Goal: Task Accomplishment & Management: Complete application form

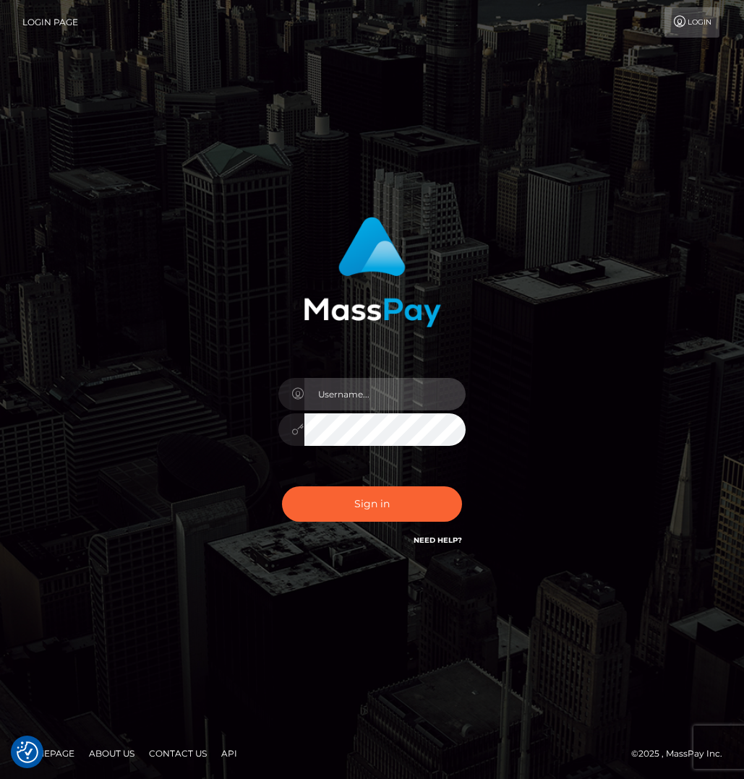
click at [331, 388] on input "text" at bounding box center [385, 394] width 162 height 33
type input "Cam Beaulieu"
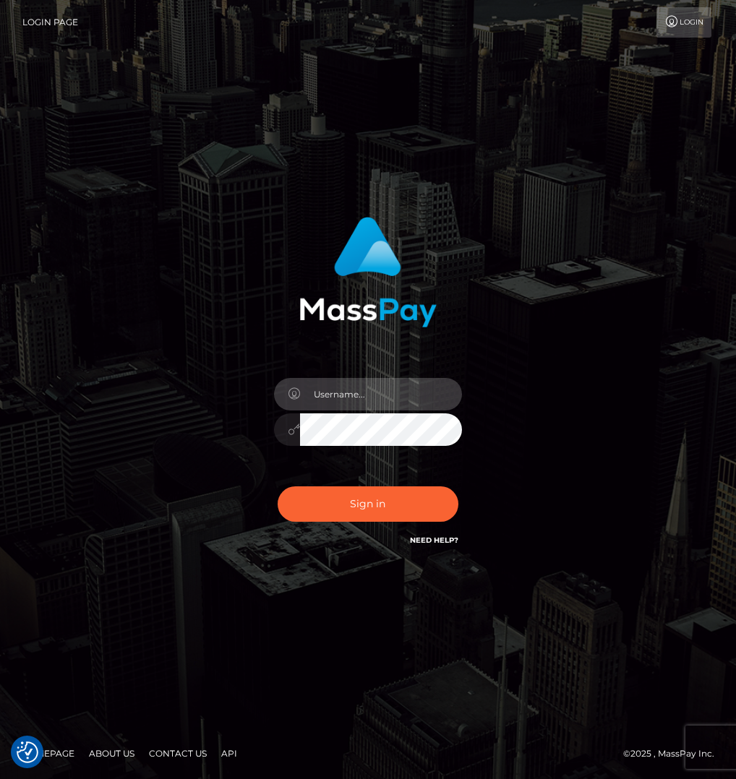
click at [323, 389] on input "text" at bounding box center [381, 394] width 162 height 33
type input "[PERSON_NAME]"
checkbox input "true"
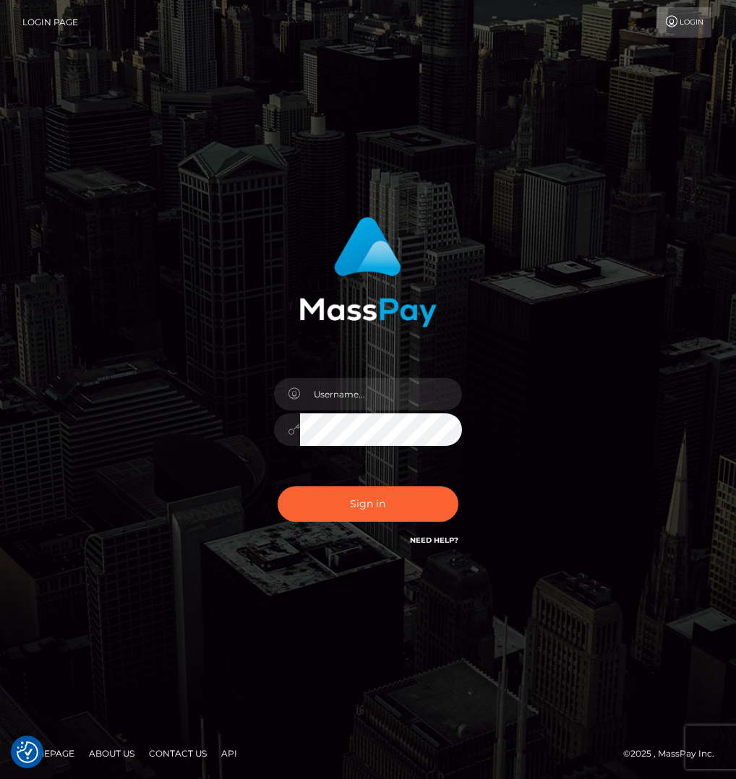
checkbox input "true"
click at [340, 413] on div at bounding box center [368, 422] width 210 height 111
click at [338, 398] on input "text" at bounding box center [381, 394] width 162 height 33
type input "[PERSON_NAME]"
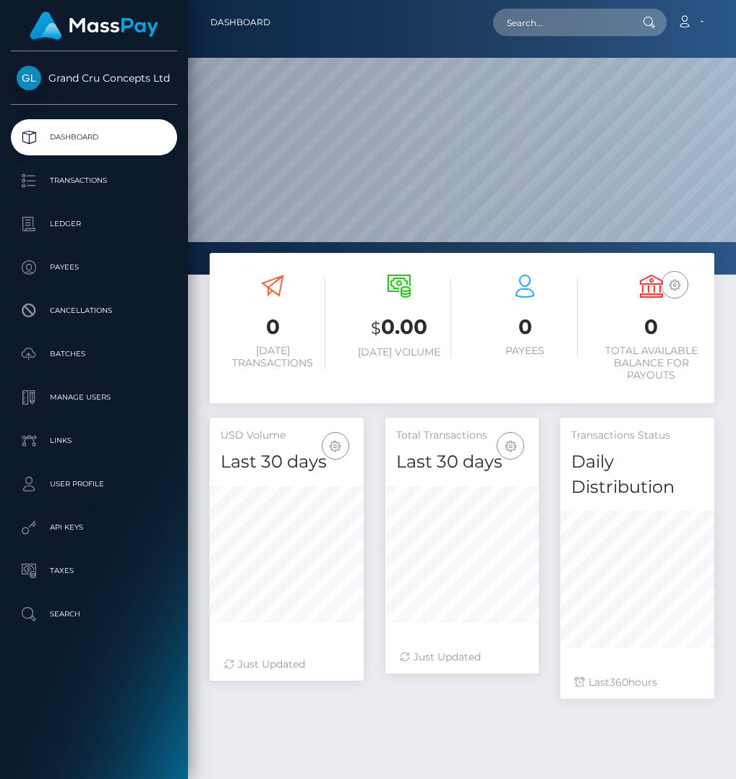
scroll to position [280, 153]
click at [58, 267] on p "Payees" at bounding box center [94, 268] width 155 height 22
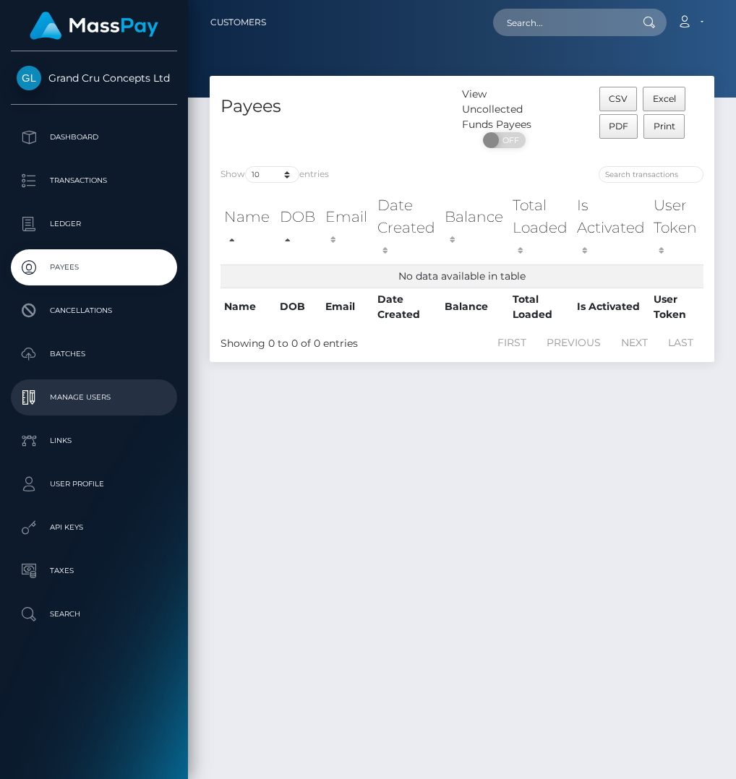
click at [84, 397] on p "Manage Users" at bounding box center [94, 398] width 155 height 22
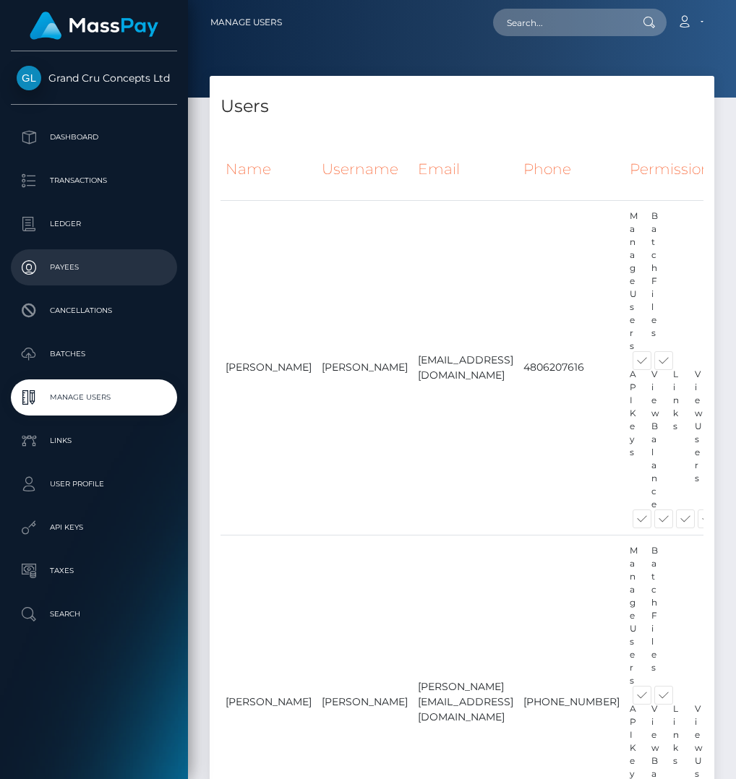
click at [62, 260] on p "Payees" at bounding box center [94, 268] width 155 height 22
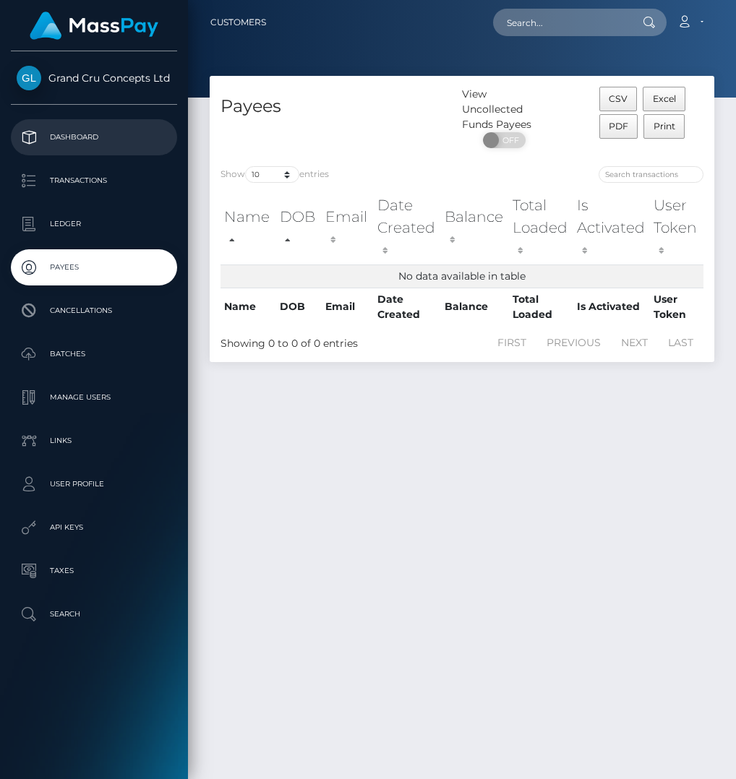
click at [64, 141] on p "Dashboard" at bounding box center [94, 137] width 155 height 22
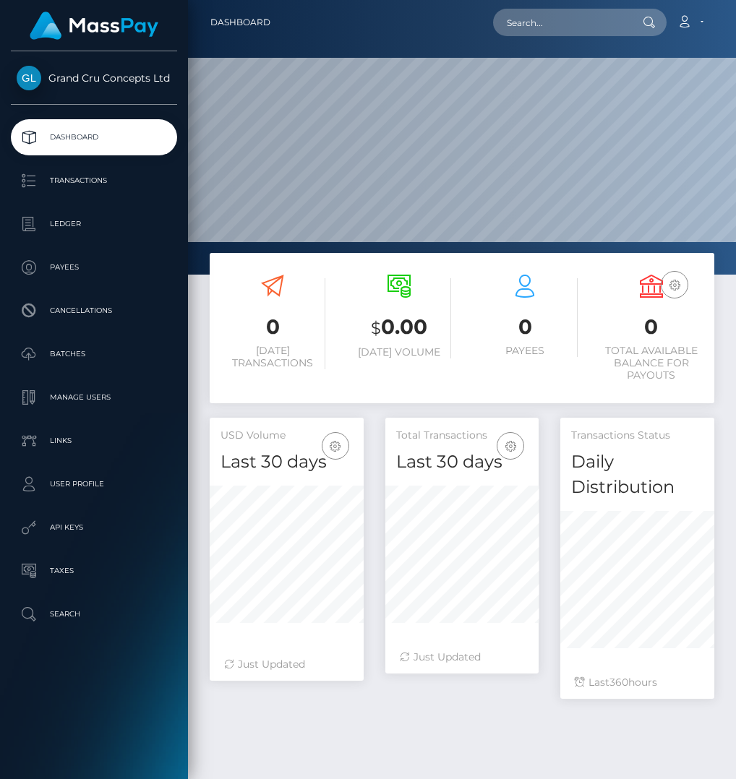
scroll to position [280, 153]
click at [85, 385] on link "Manage Users" at bounding box center [94, 397] width 166 height 36
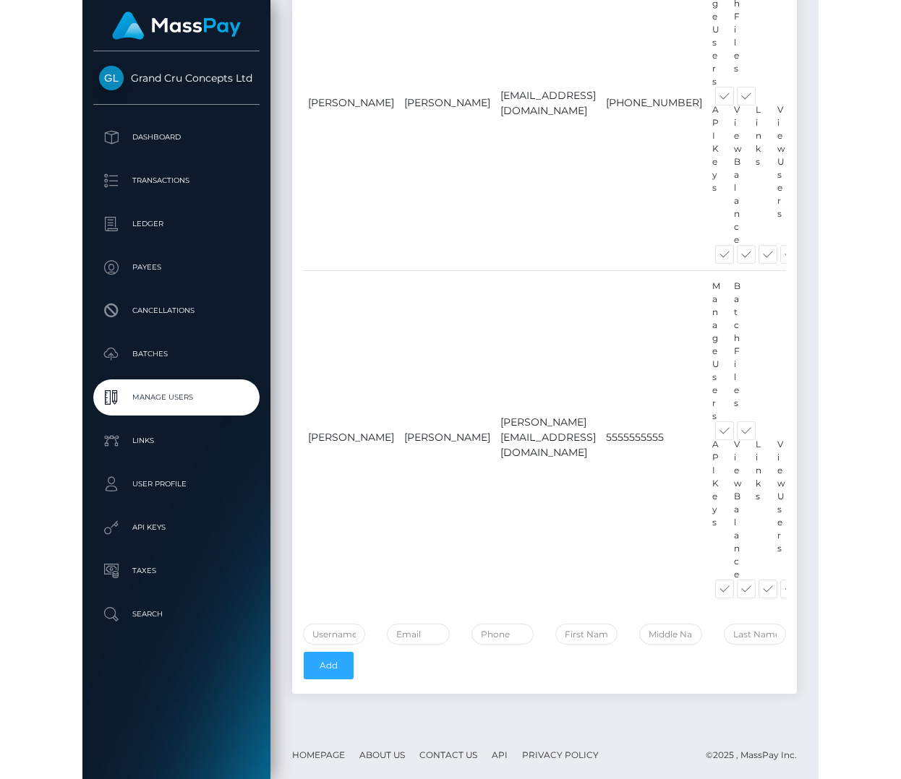
scroll to position [933, 0]
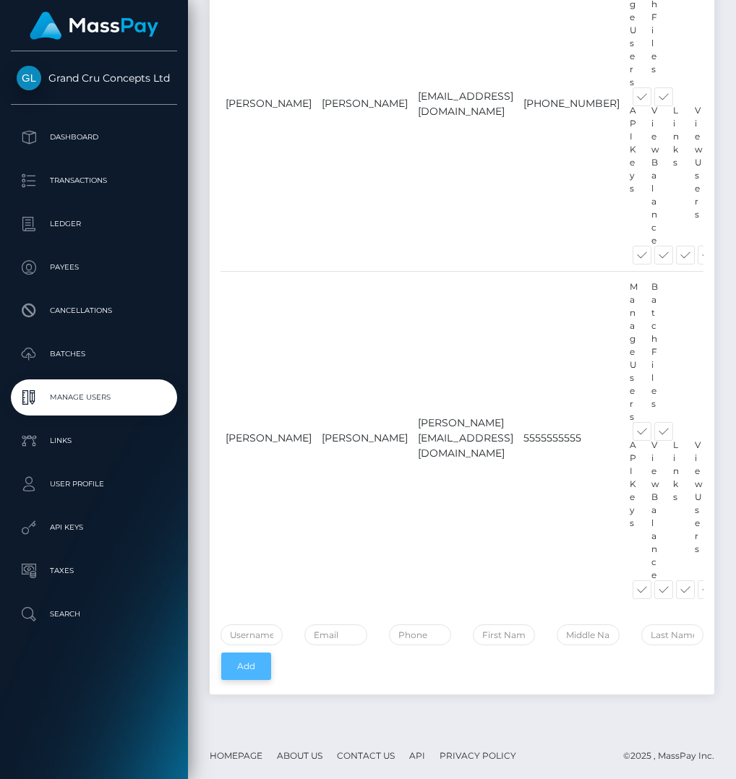
click at [236, 658] on button "Add" at bounding box center [246, 666] width 50 height 27
click at [249, 624] on input "text" at bounding box center [251, 634] width 62 height 21
click at [234, 598] on td "[PERSON_NAME]" at bounding box center [268, 438] width 96 height 335
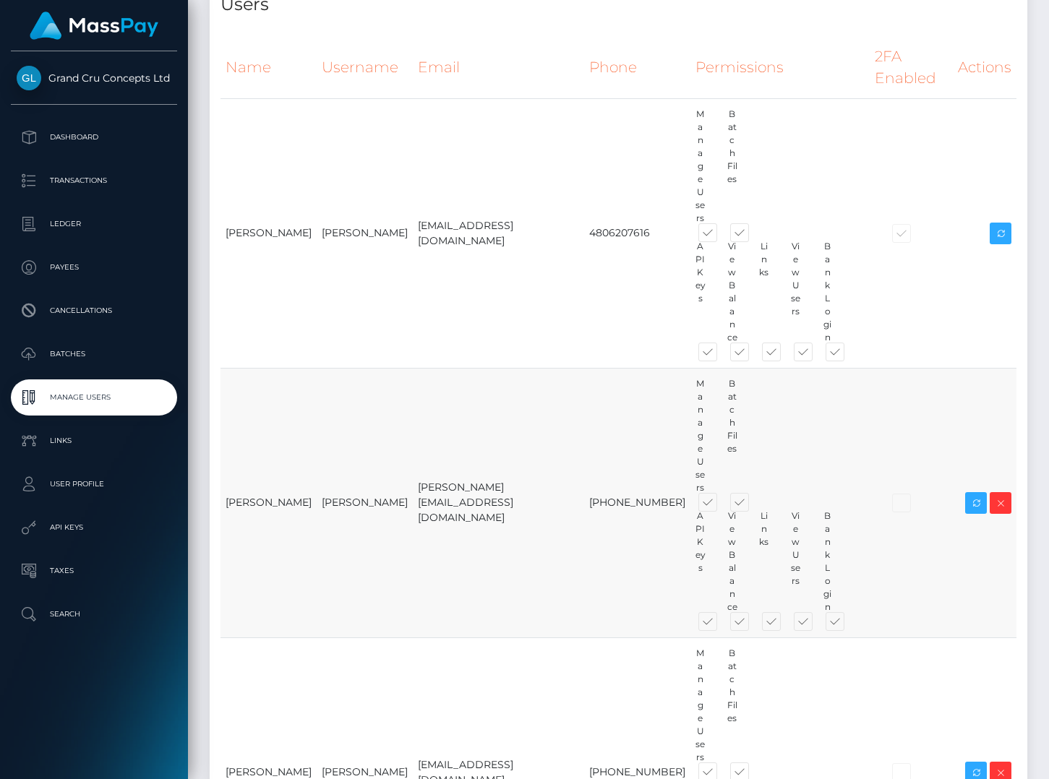
scroll to position [100, 0]
click at [427, 708] on div "Users Name Username Email Phone Permissions 2FA Enabled Actions" at bounding box center [618, 639] width 861 height 1328
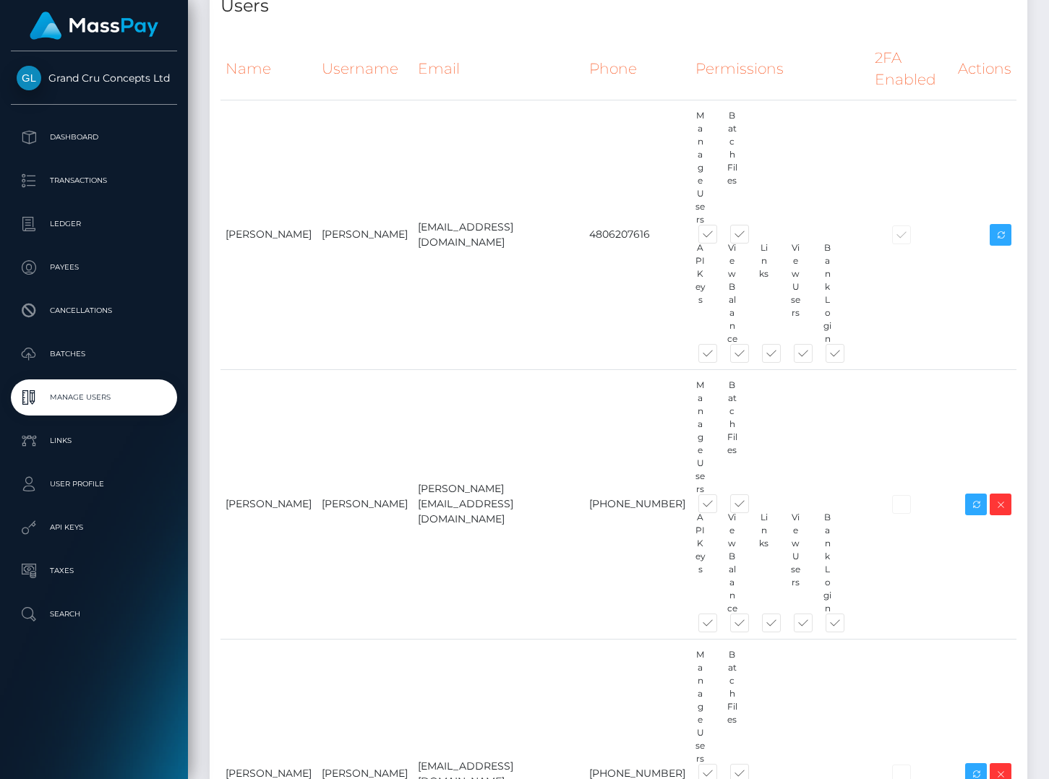
paste input "Malcolm Abdilla Castillo"
type input "Malcolm Abdilla Castillo"
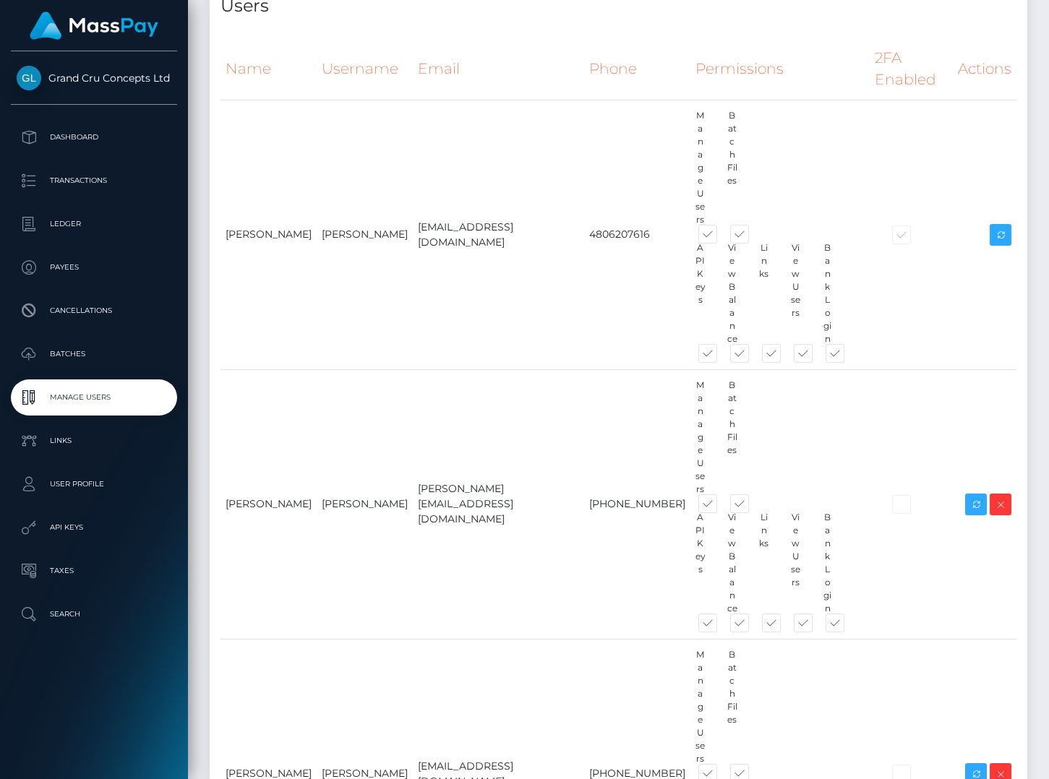
paste input "malcolm@drawbridgebanking.com"
type input "malcolm@drawbridgebanking.com"
click at [556, 615] on div "Name Username Email Phone Permissions 2FA Enabled Actions" at bounding box center [618, 617] width 796 height 1159
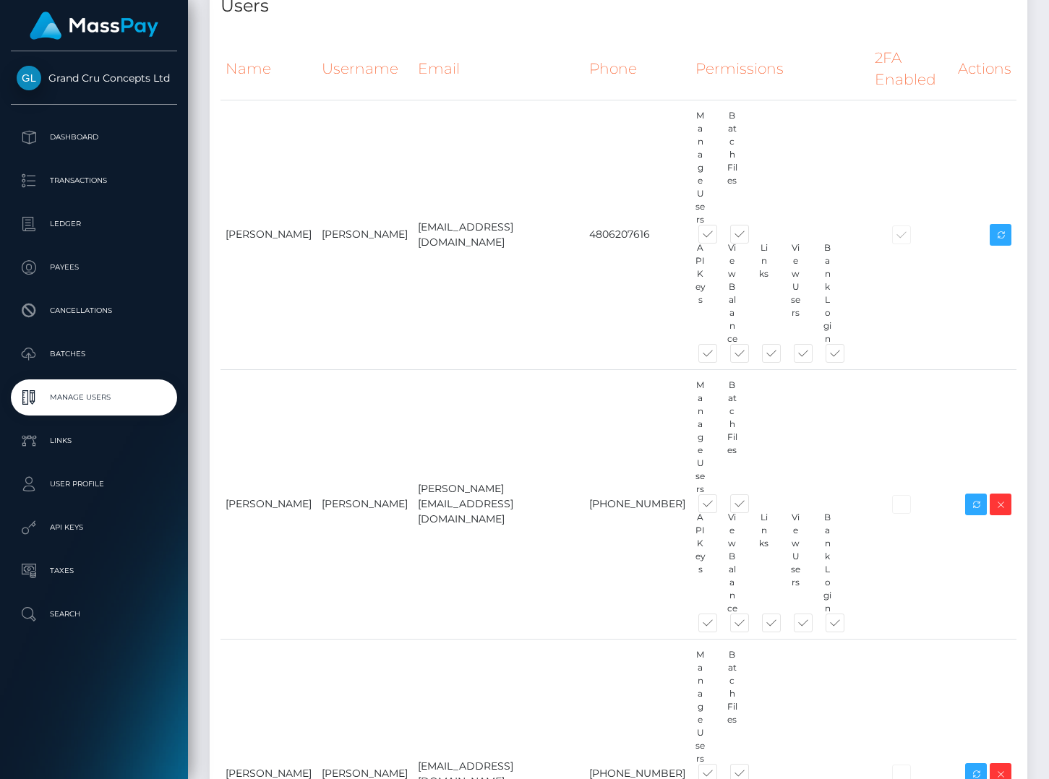
paste input "+356 79617325"
type input "+356 79617325"
type input "Malcolm"
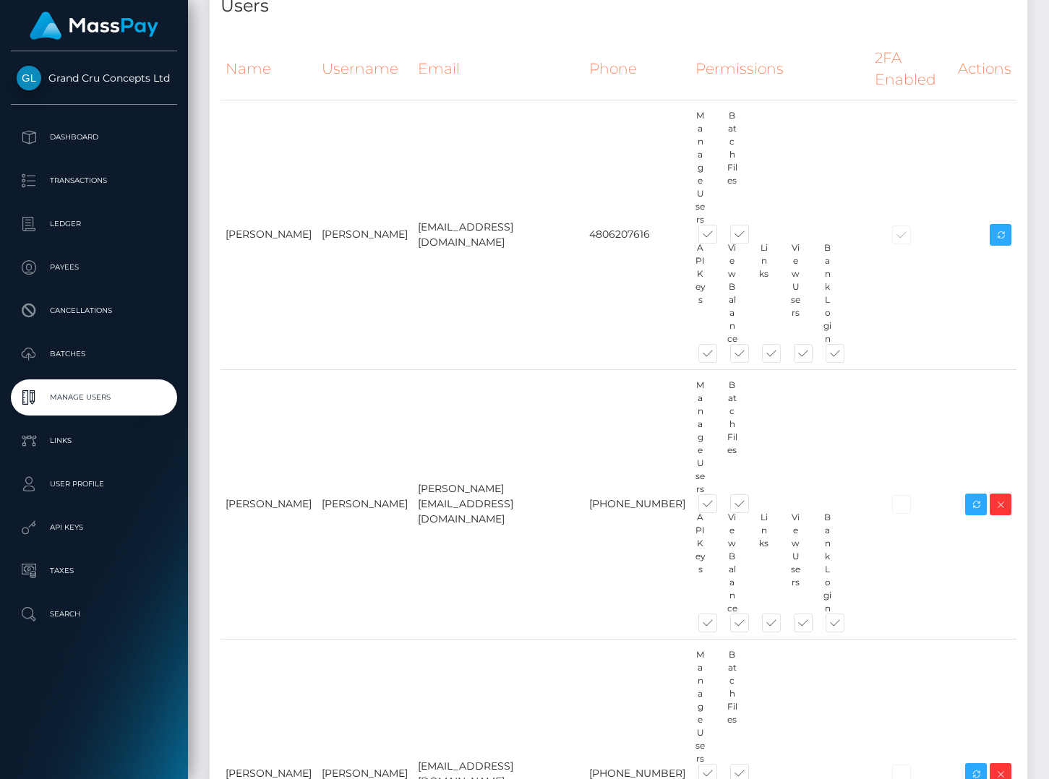
type input "Abdilla"
type input "Castillo"
click at [544, 691] on div "Name Username Email Phone Permissions 2FA Enabled Actions Add" at bounding box center [618, 647] width 817 height 1240
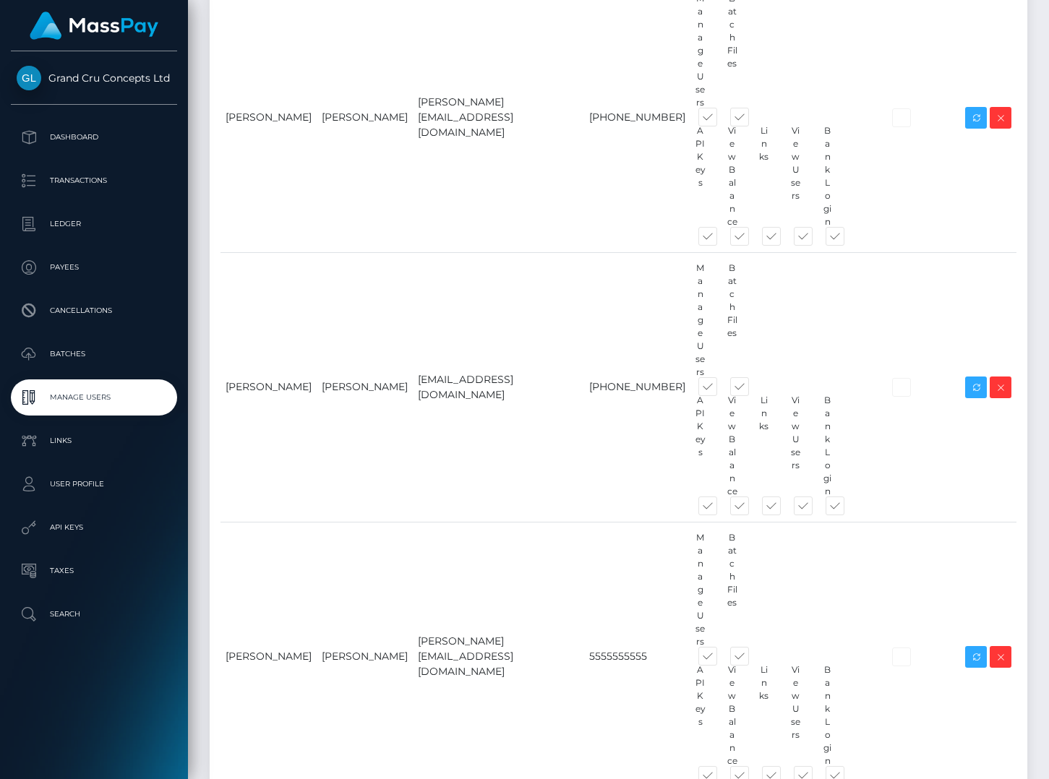
scroll to position [487, 0]
checkbox input "false"
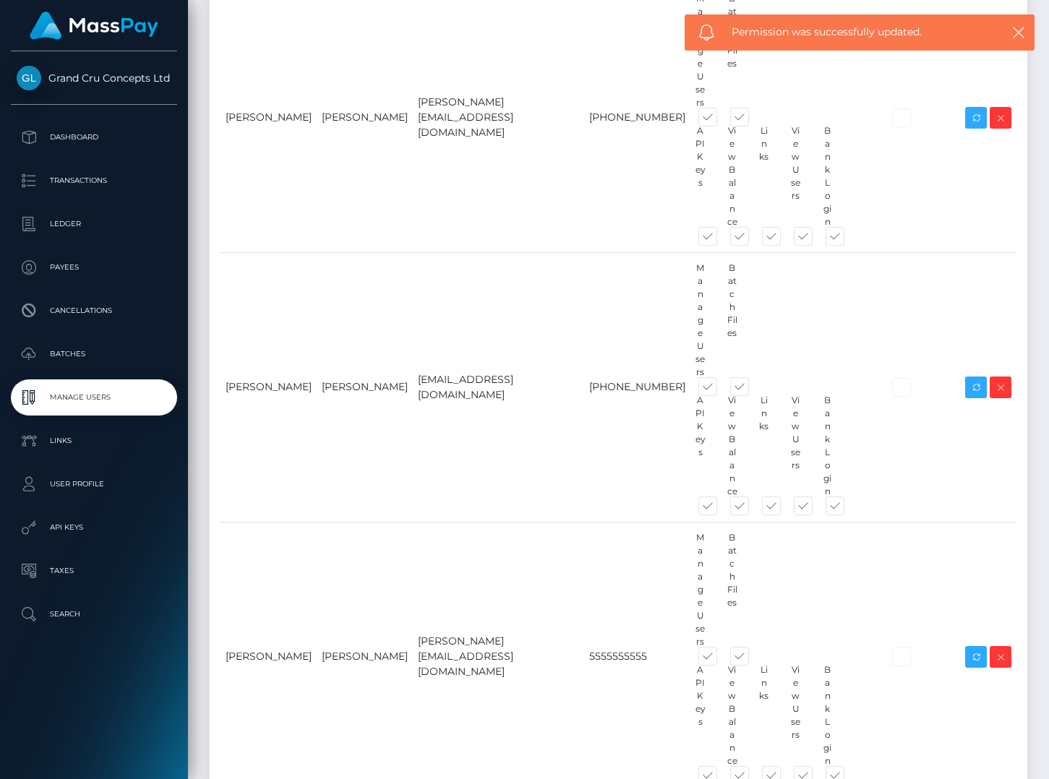
checkbox input "false"
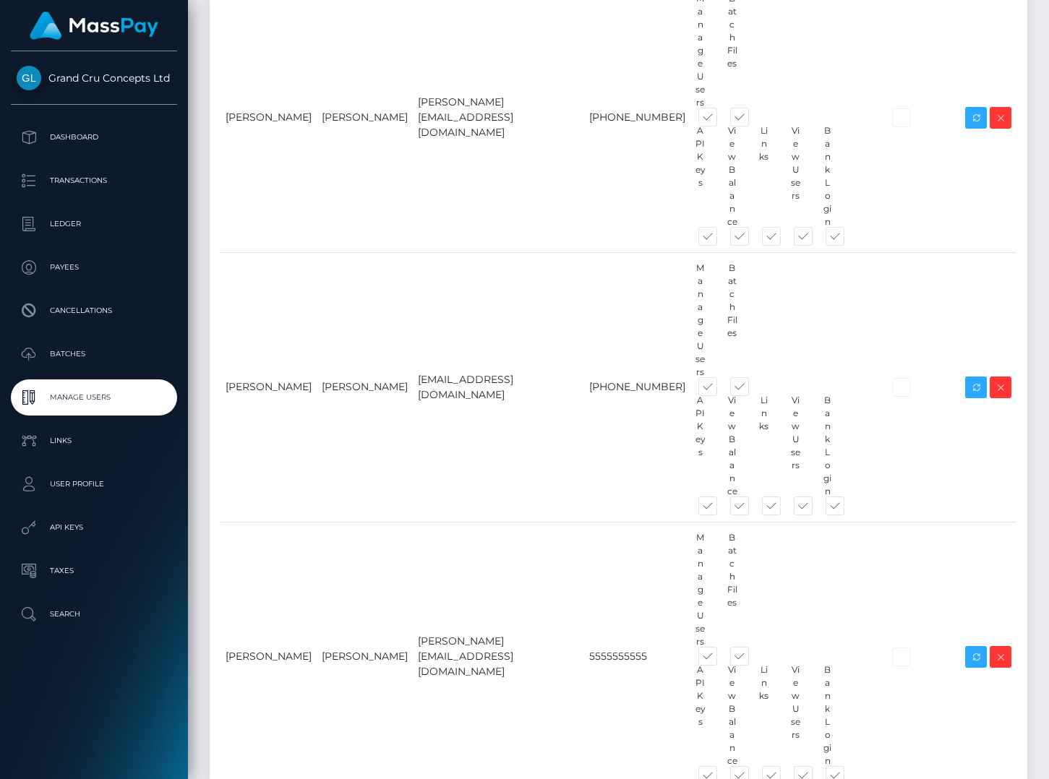
paste input "Jasmine Darmanin"
type input "Jasmine Darmanin"
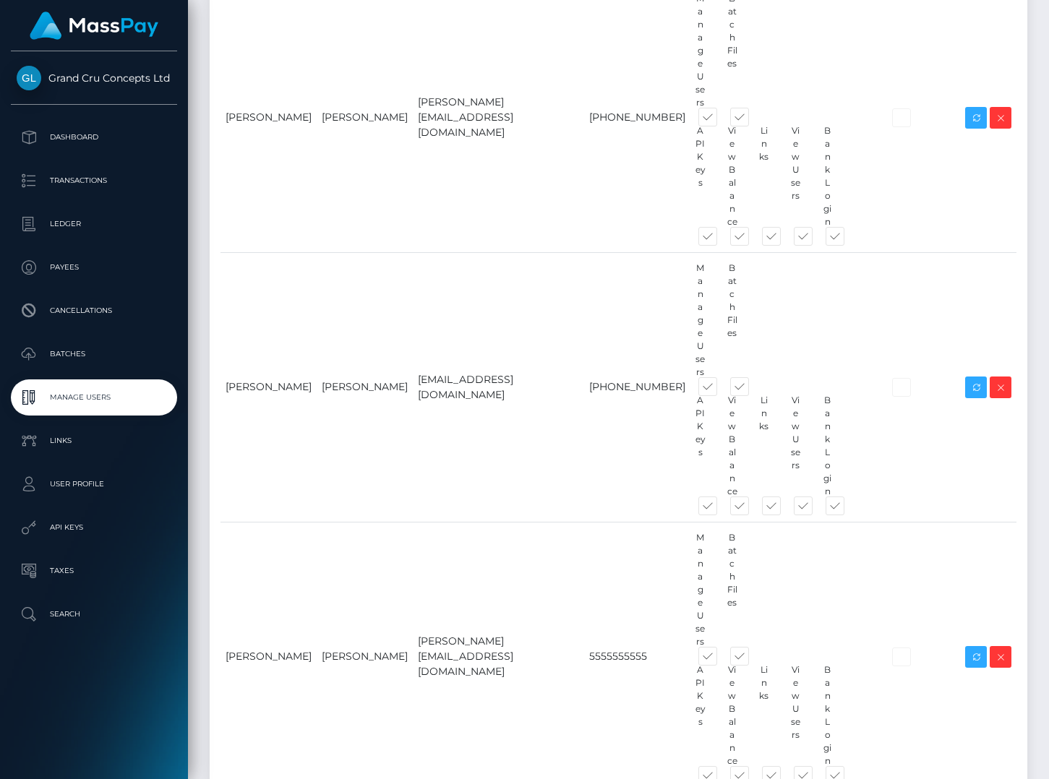
paste input "jasmine@grandcruconcepts.com"
type input "jasmine@grandcruconcepts.com"
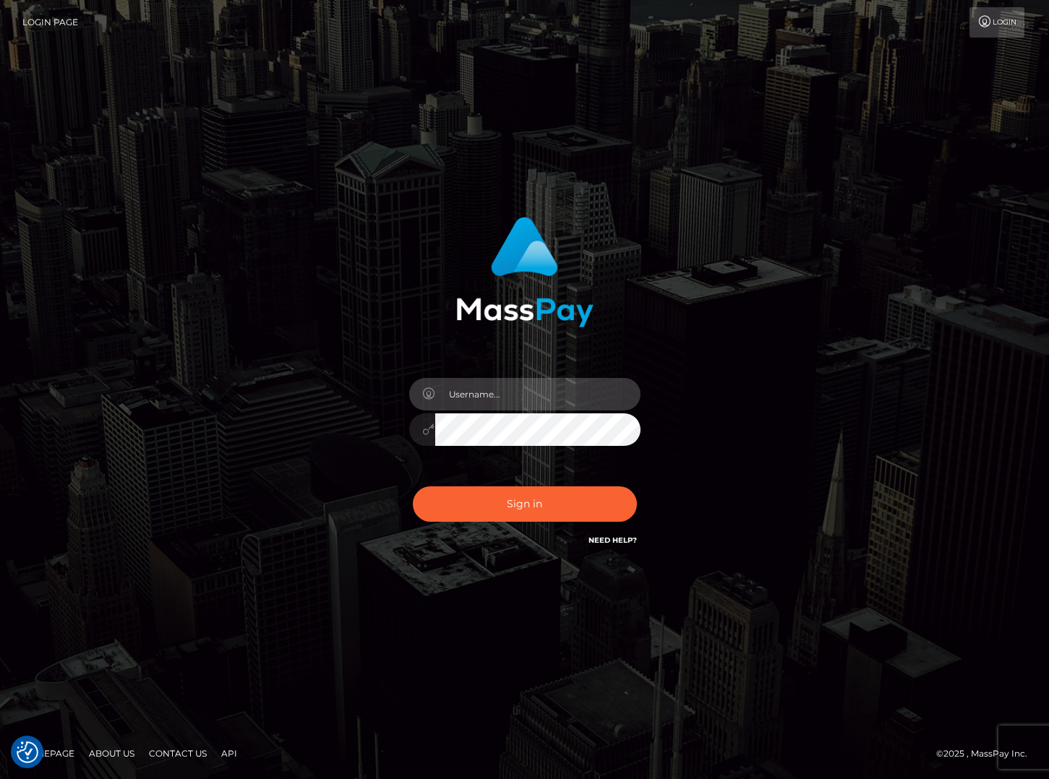
click at [478, 398] on input "text" at bounding box center [537, 394] width 205 height 33
type input "[PERSON_NAME]"
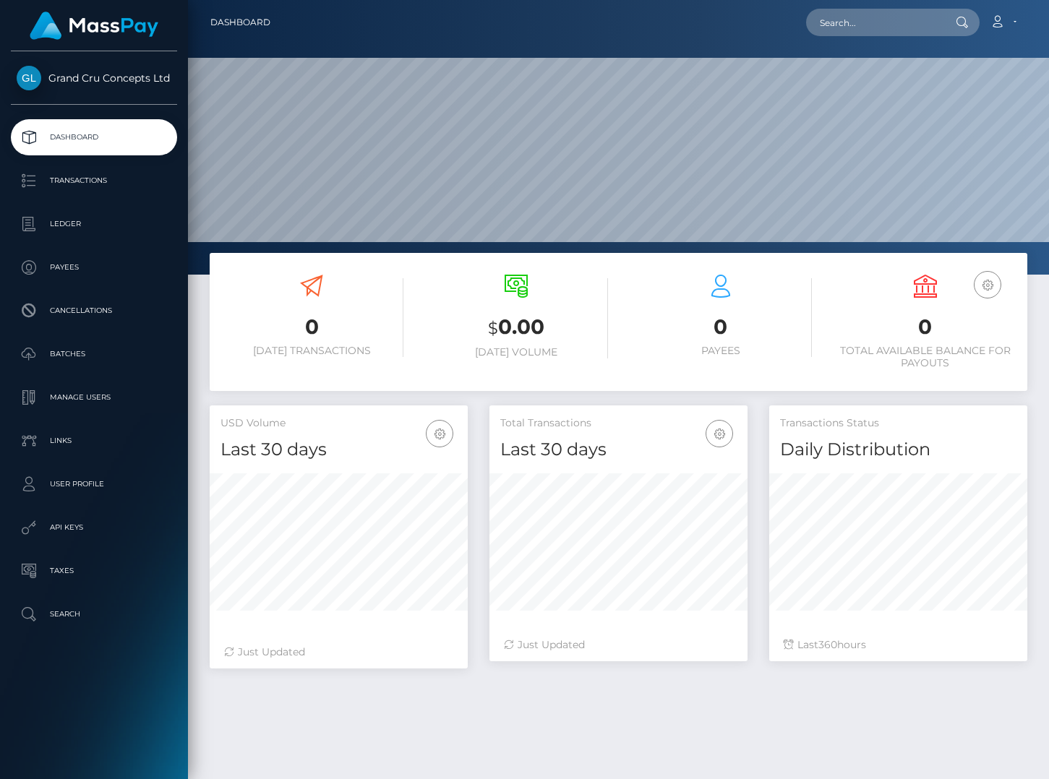
scroll to position [255, 258]
click at [104, 395] on p "Manage Users" at bounding box center [94, 398] width 155 height 22
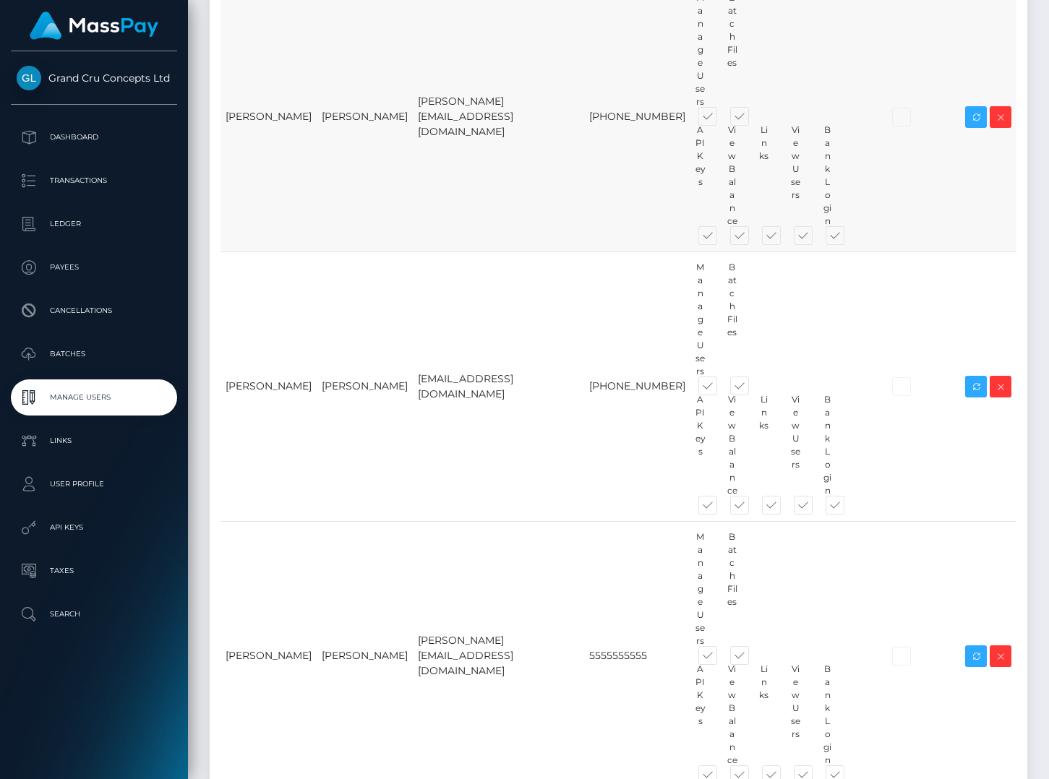
scroll to position [487, 0]
paste input "[PERSON_NAME]"
type input "[PERSON_NAME]"
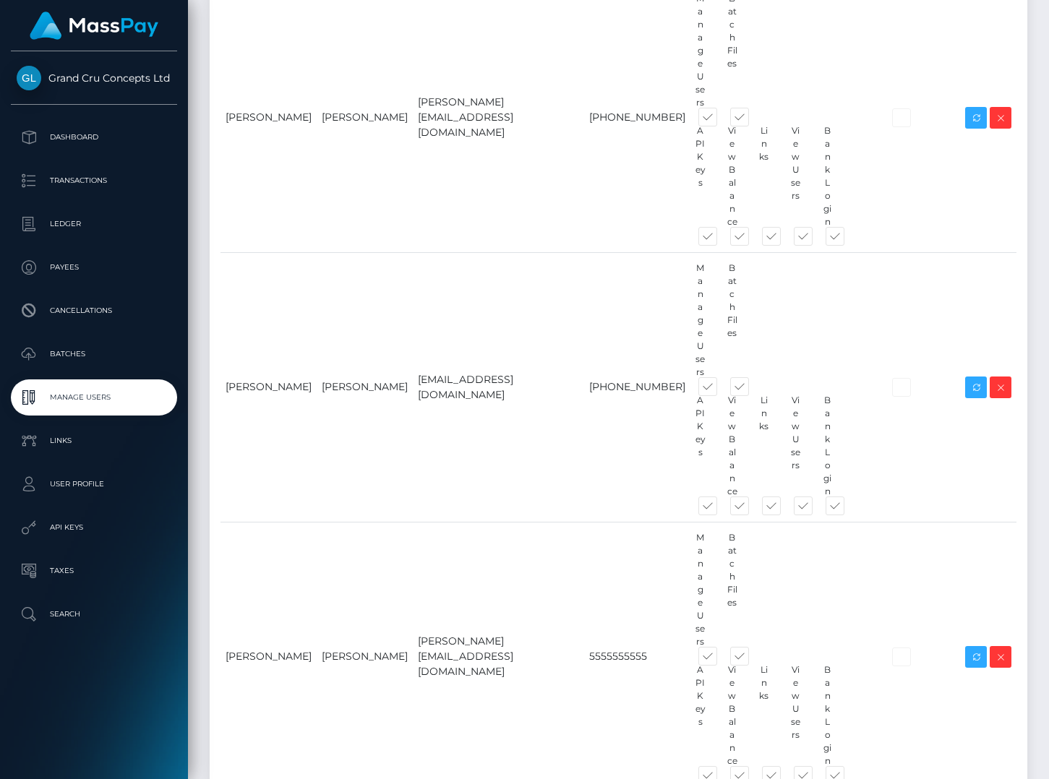
paste input "[EMAIL_ADDRESS][DOMAIN_NAME]"
type input "[EMAIL_ADDRESS][DOMAIN_NAME]"
paste input "[PHONE_NUMBER]"
type input "[PHONE_NUMBER]"
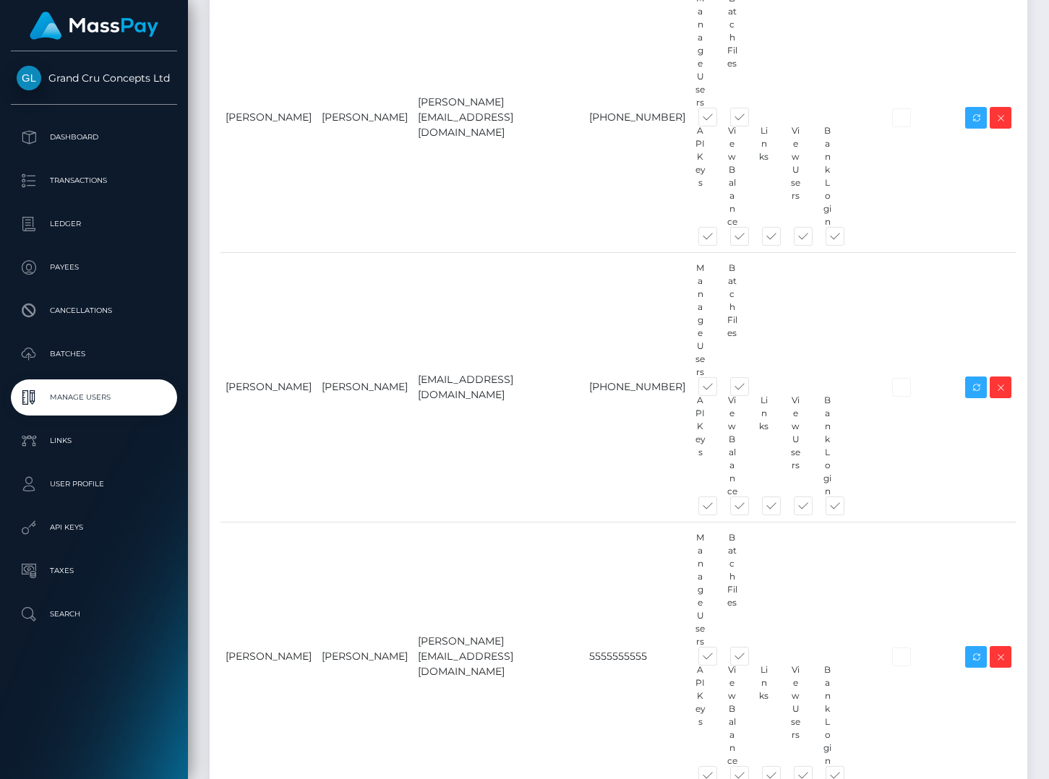
type input "Jasmine"
paste input "Darmanin"
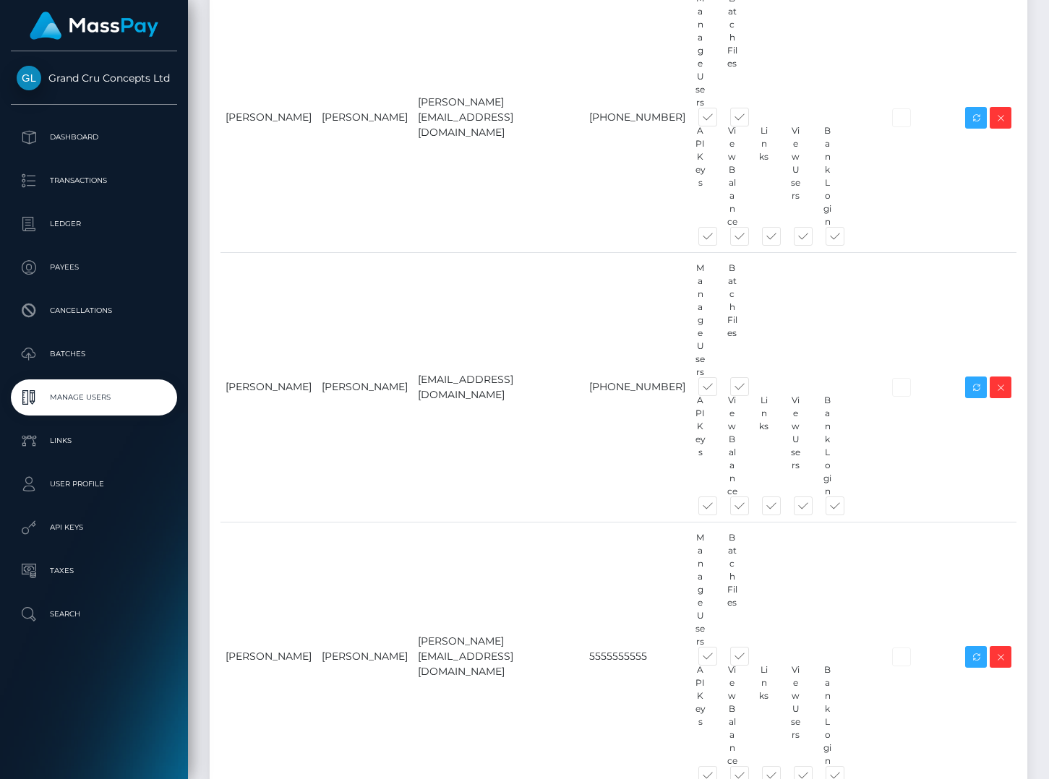
type input "Darmanin"
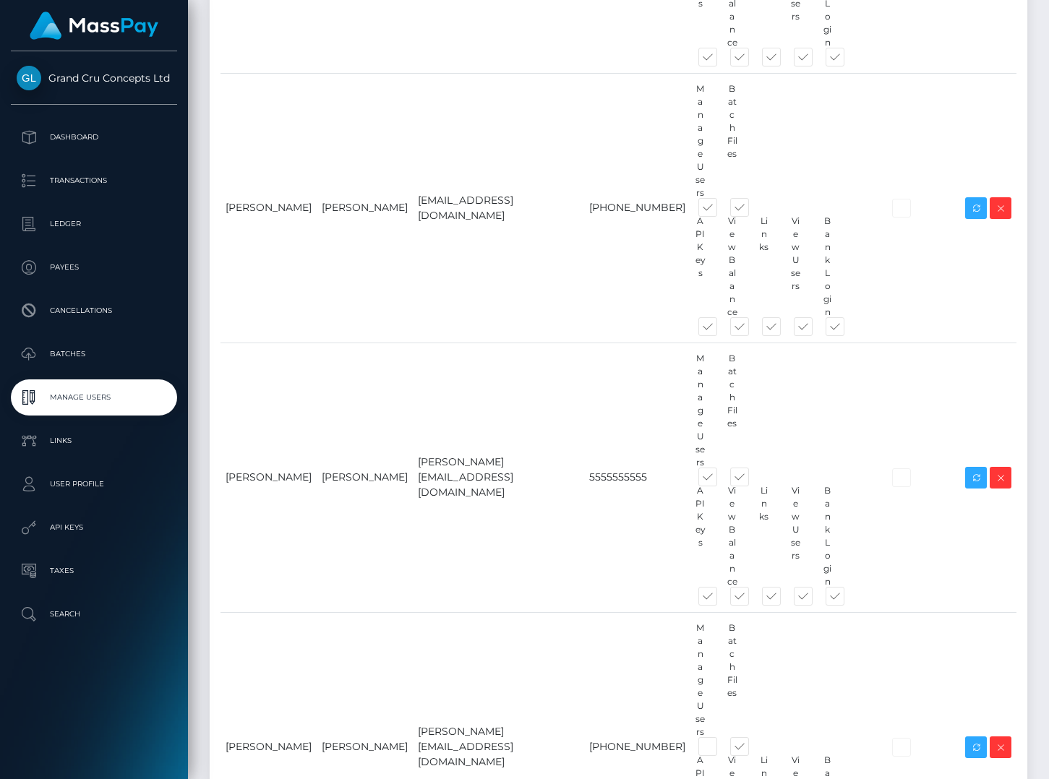
scroll to position [666, 0]
paste input "[PERSON_NAME]"
type input "[PERSON_NAME]"
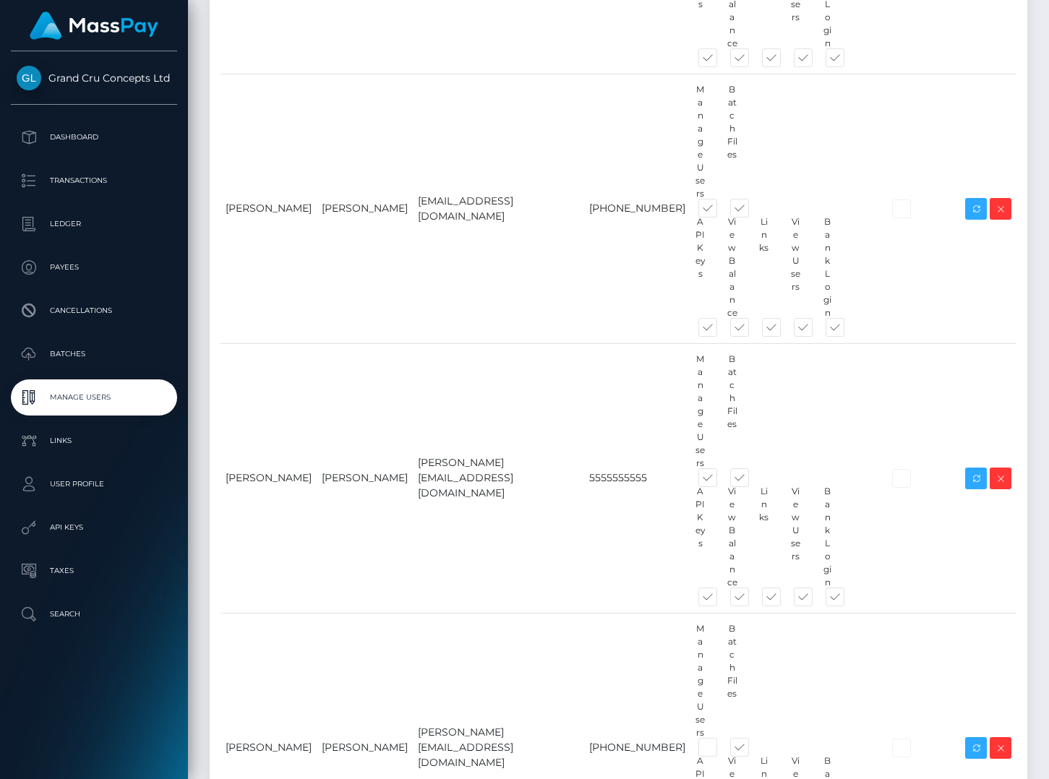
paste input "[EMAIL_ADDRESS][DOMAIN_NAME]"
type input "[EMAIL_ADDRESS][DOMAIN_NAME]"
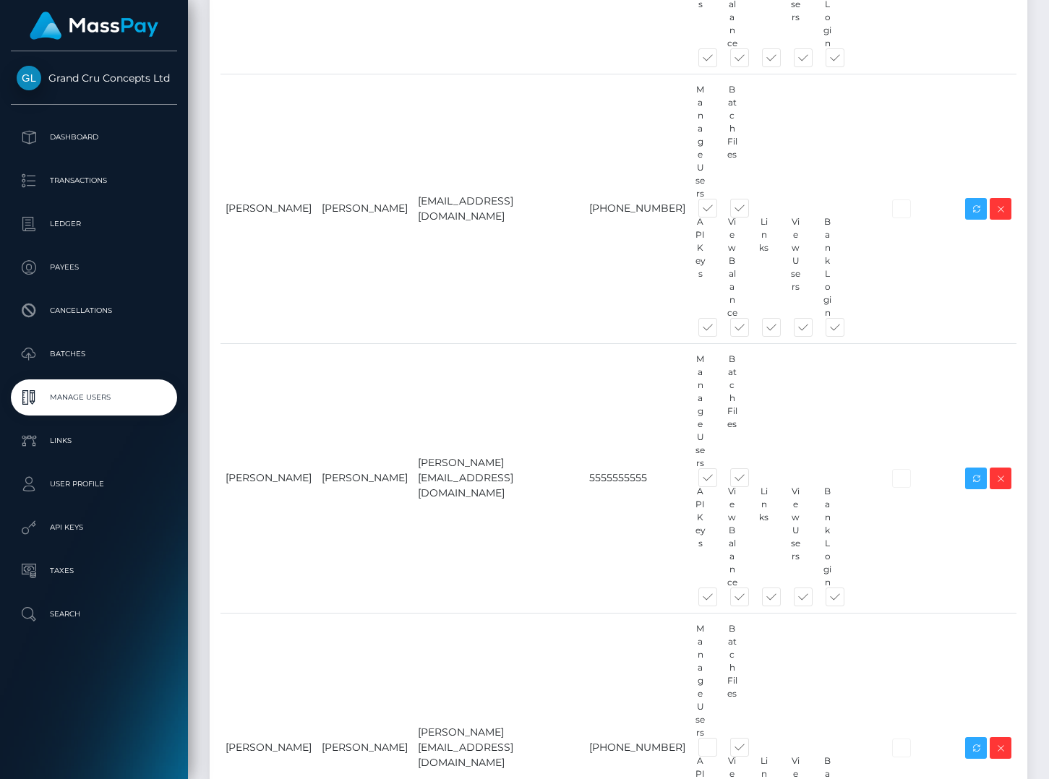
paste input "[PHONE_NUMBER]"
type input "[PHONE_NUMBER]"
type input "Evagoras"
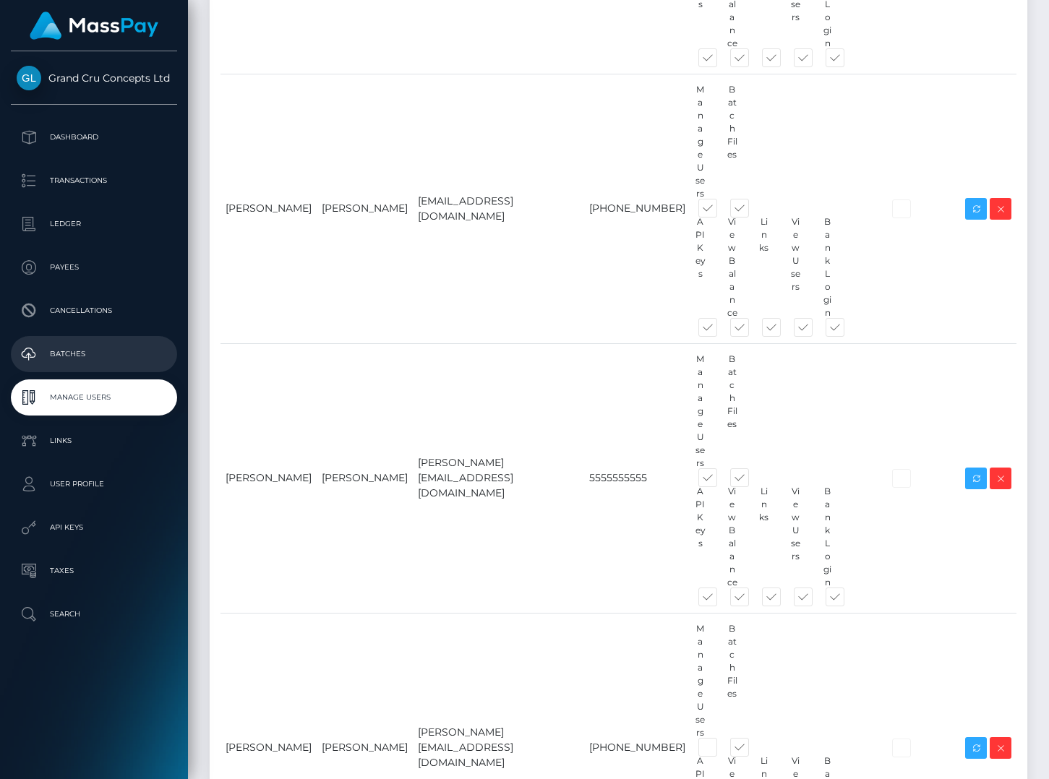
paste input "Papafylaktou"
type input "Papafylaktou"
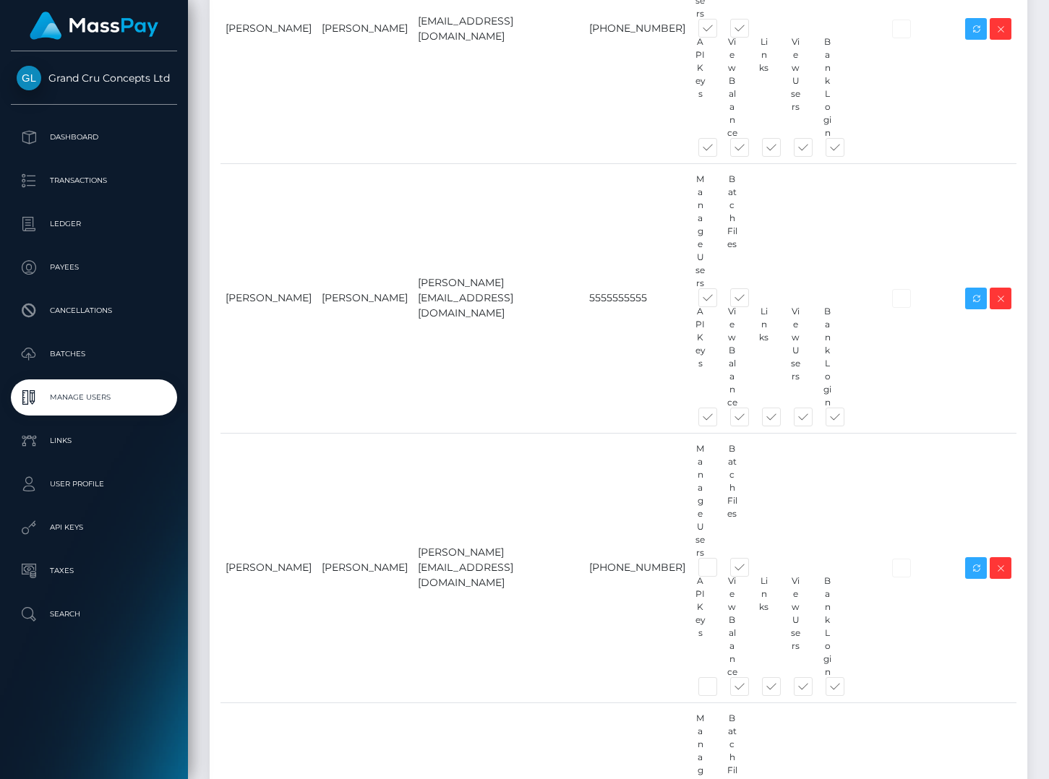
scroll to position [844, 0]
paste input "[PERSON_NAME]"
type input "[PERSON_NAME]"
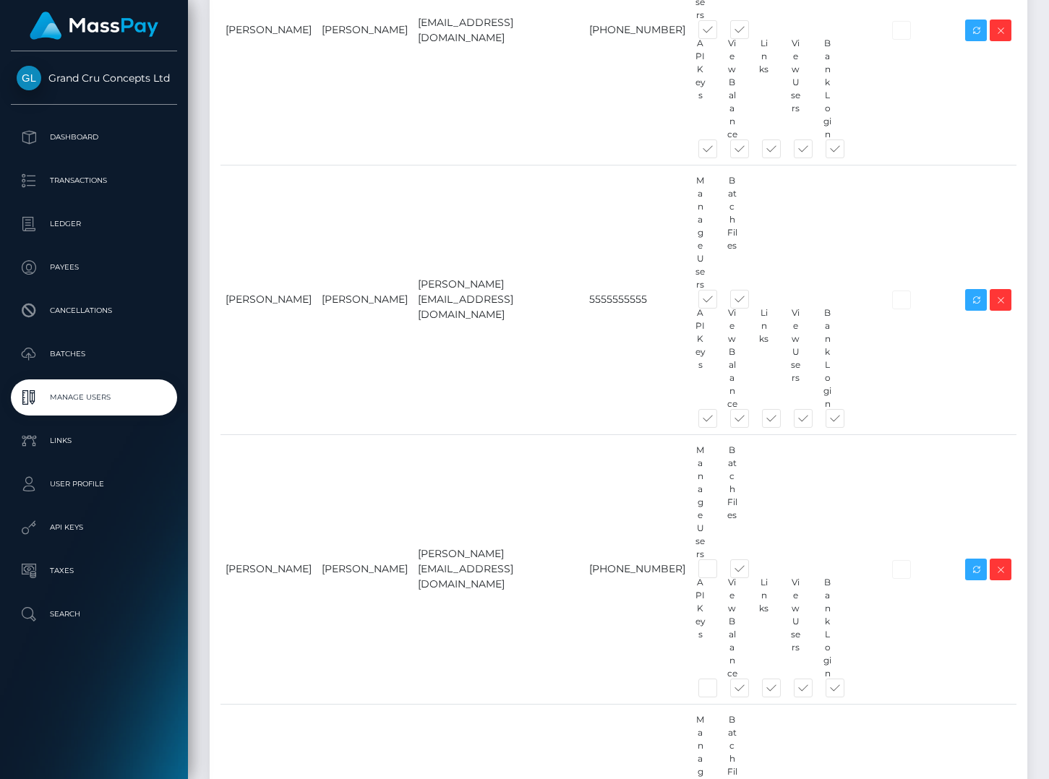
paste input "[EMAIL_ADDRESS][DOMAIN_NAME]"
type input "[EMAIL_ADDRESS][DOMAIN_NAME]"
paste input "[PHONE_NUMBER]"
type input "[PHONE_NUMBER]"
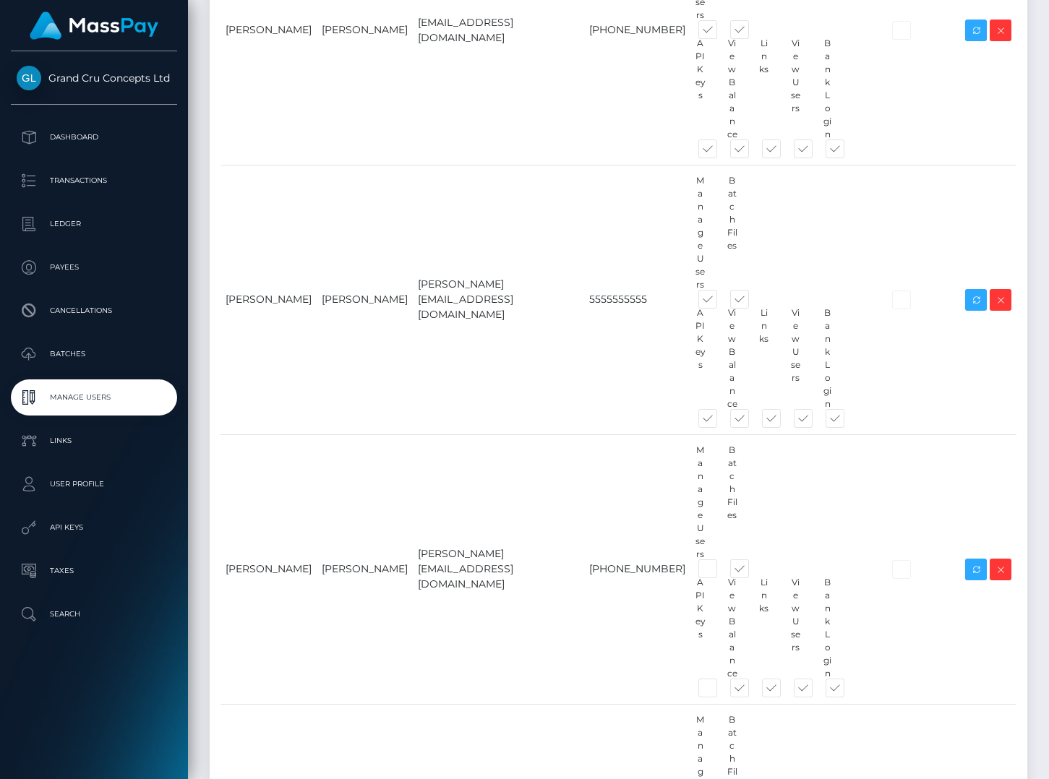
type input "[PERSON_NAME]"
paste input "[PERSON_NAME]"
type input "[PERSON_NAME]"
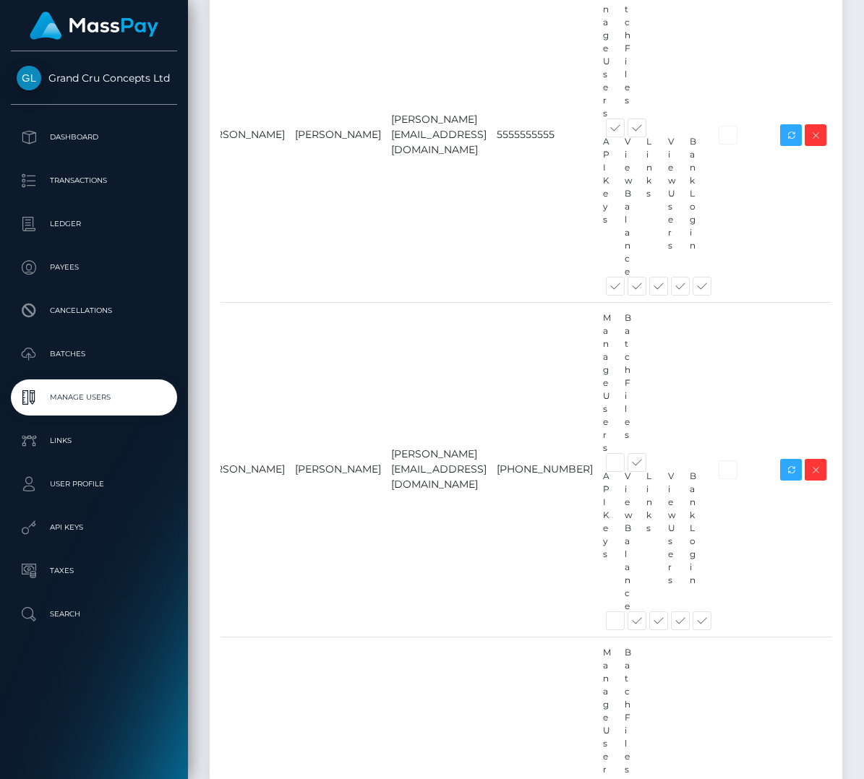
scroll to position [1234, 1]
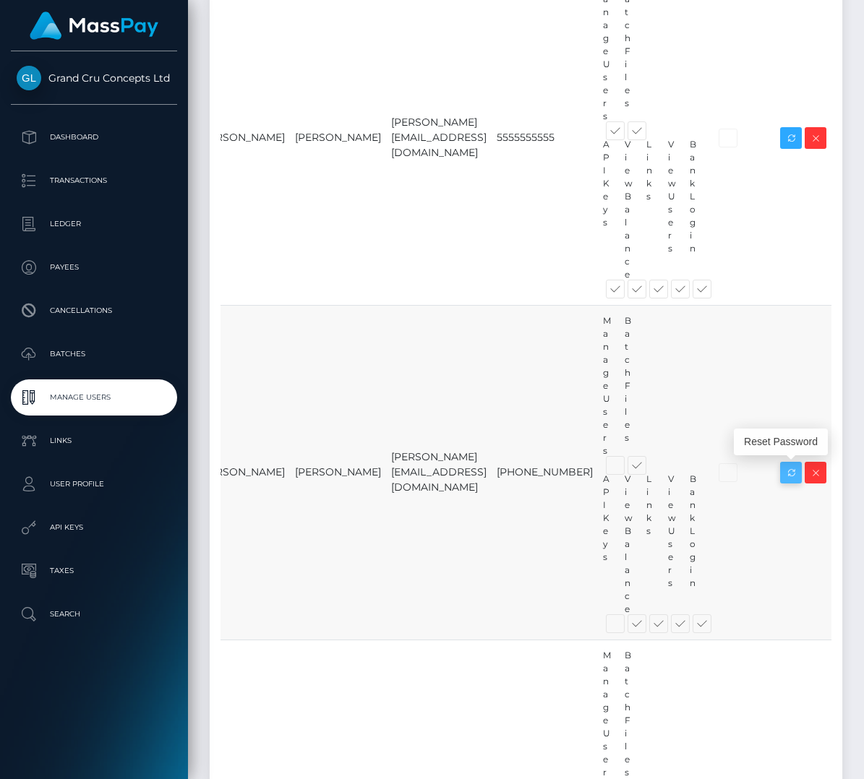
click at [786, 472] on icon at bounding box center [790, 473] width 17 height 18
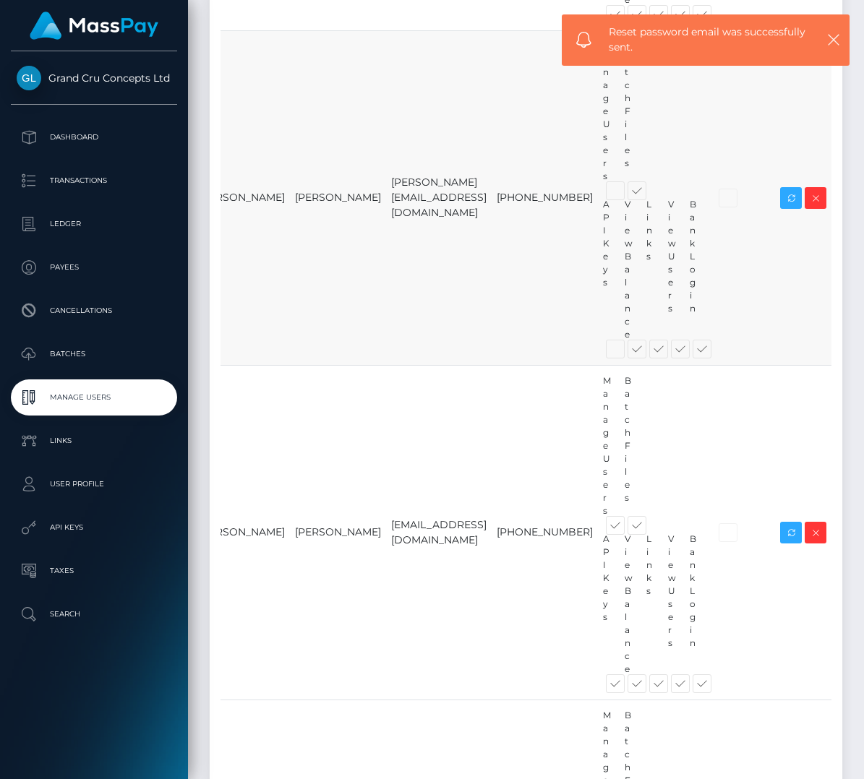
scroll to position [1527, 0]
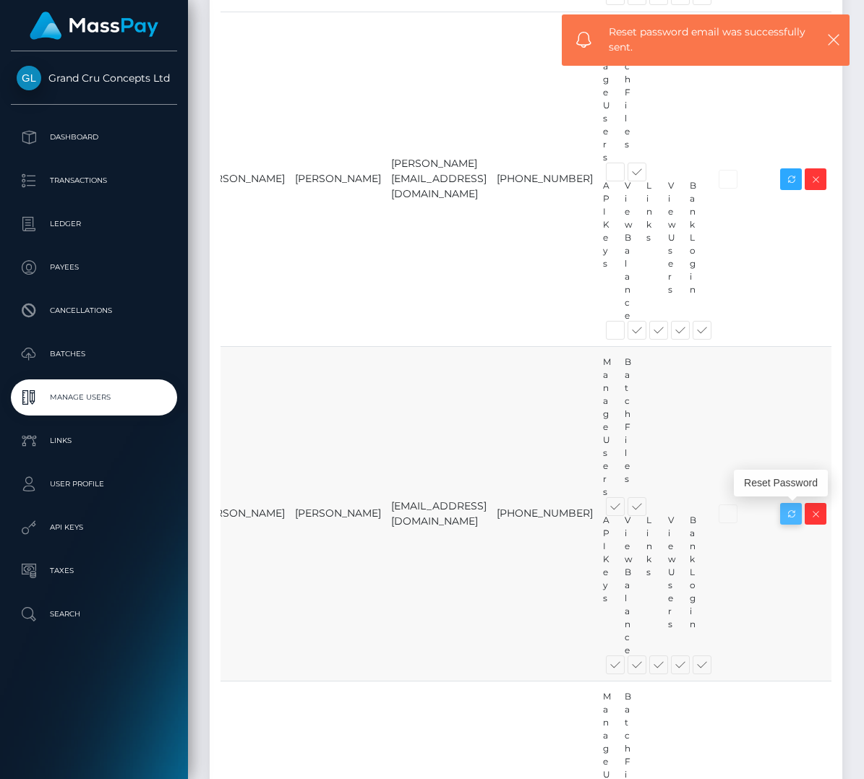
click at [789, 515] on icon at bounding box center [790, 514] width 17 height 18
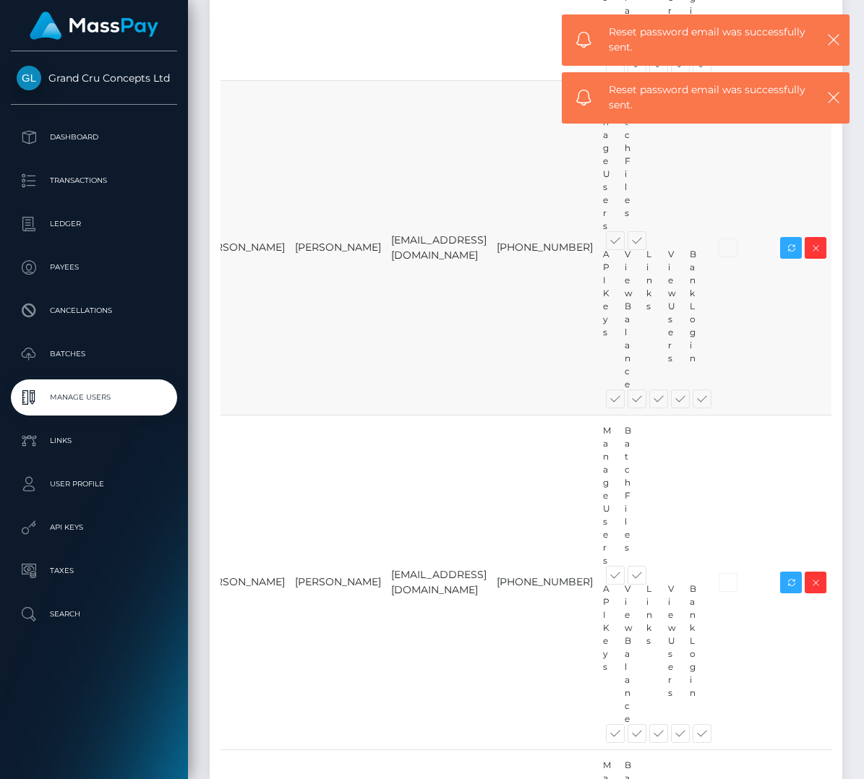
scroll to position [1806, 0]
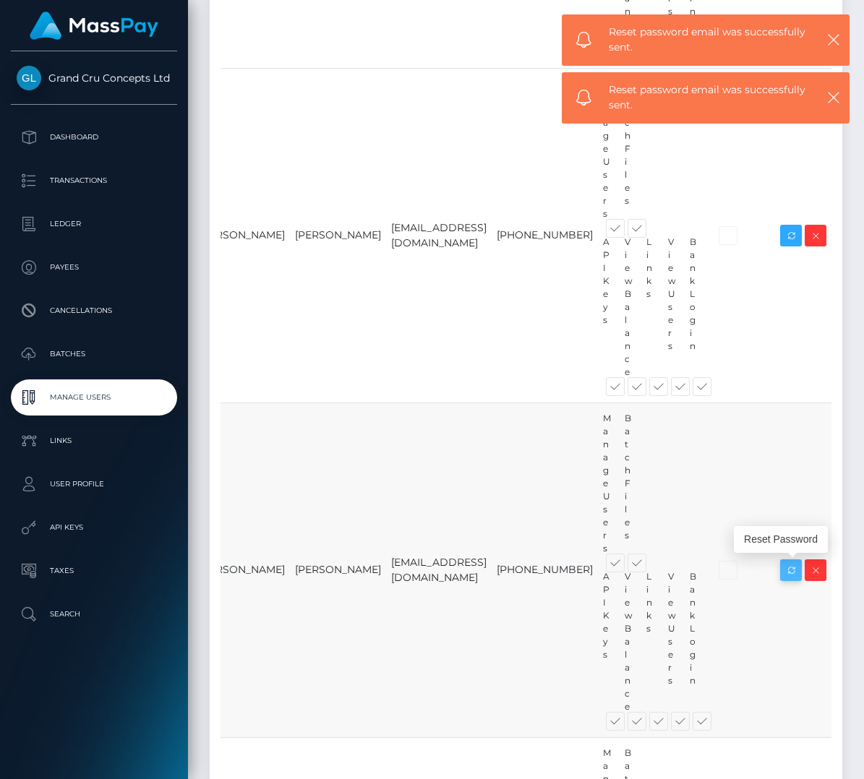
click at [790, 568] on icon at bounding box center [790, 571] width 17 height 18
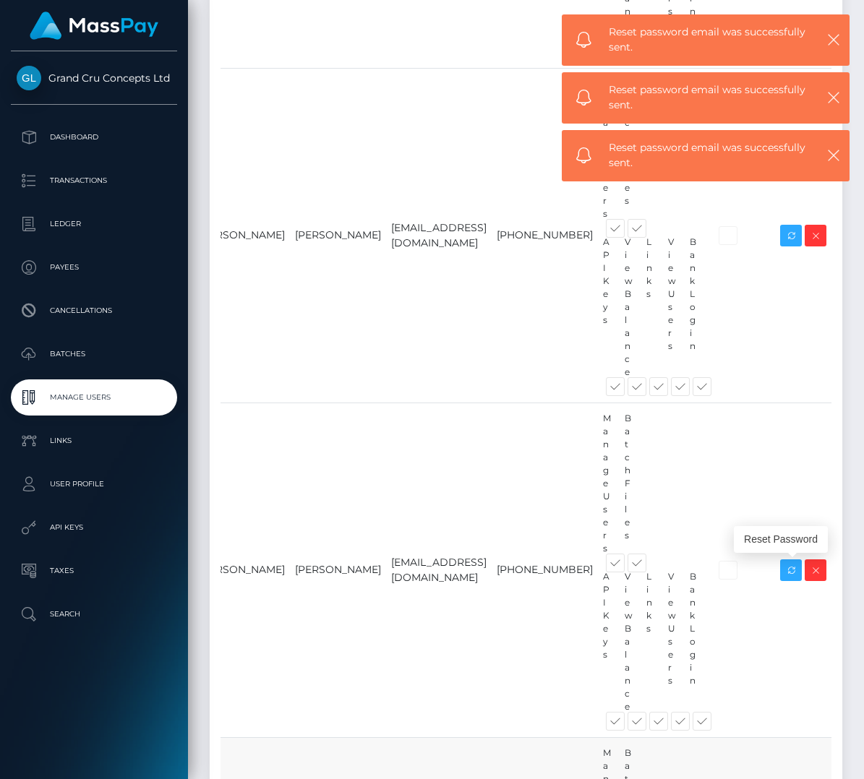
scroll to position [2085, 0]
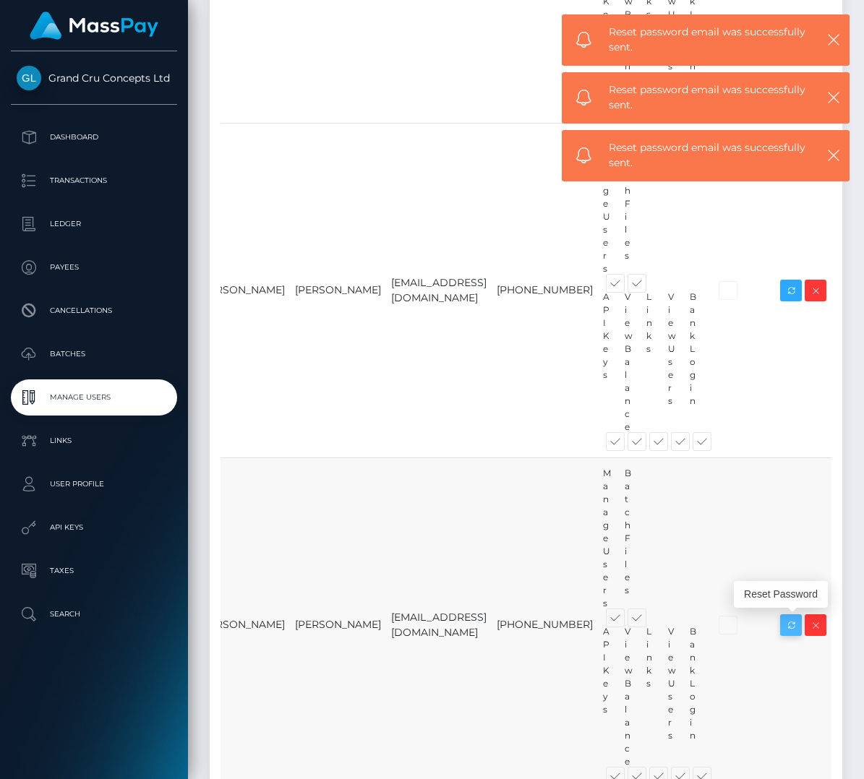
click at [786, 622] on icon at bounding box center [790, 626] width 17 height 18
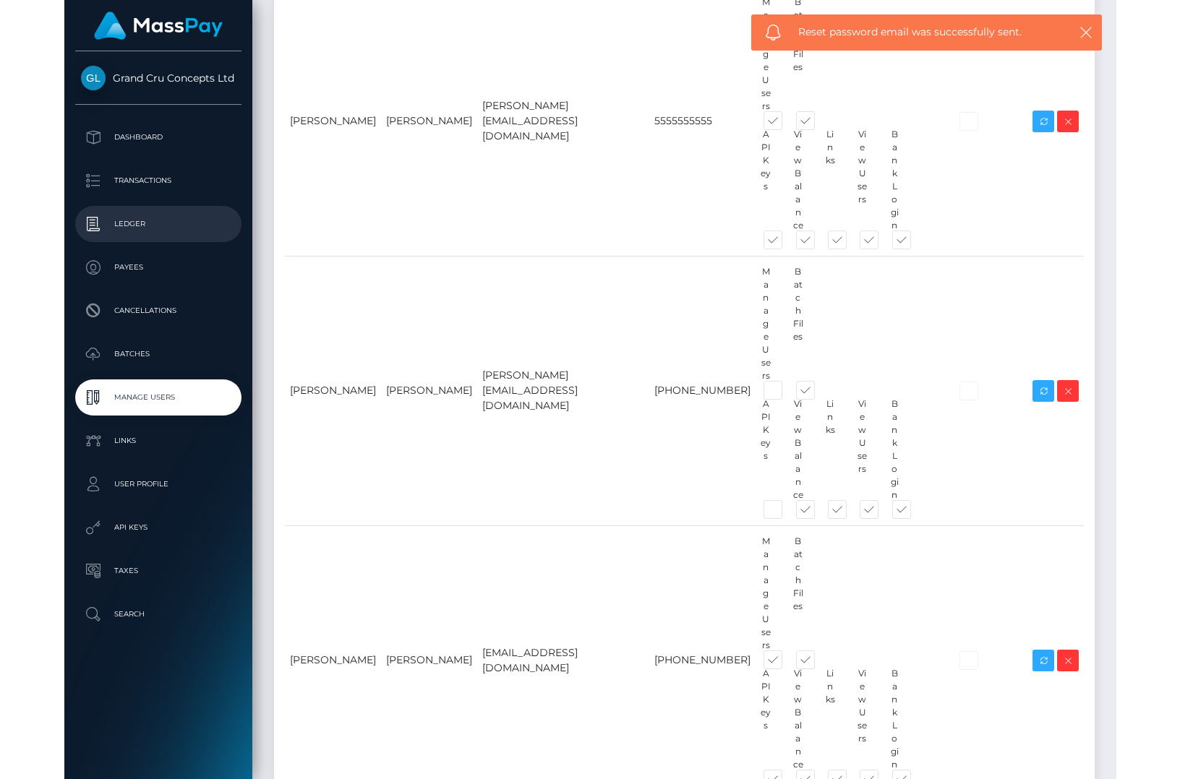
scroll to position [606, 0]
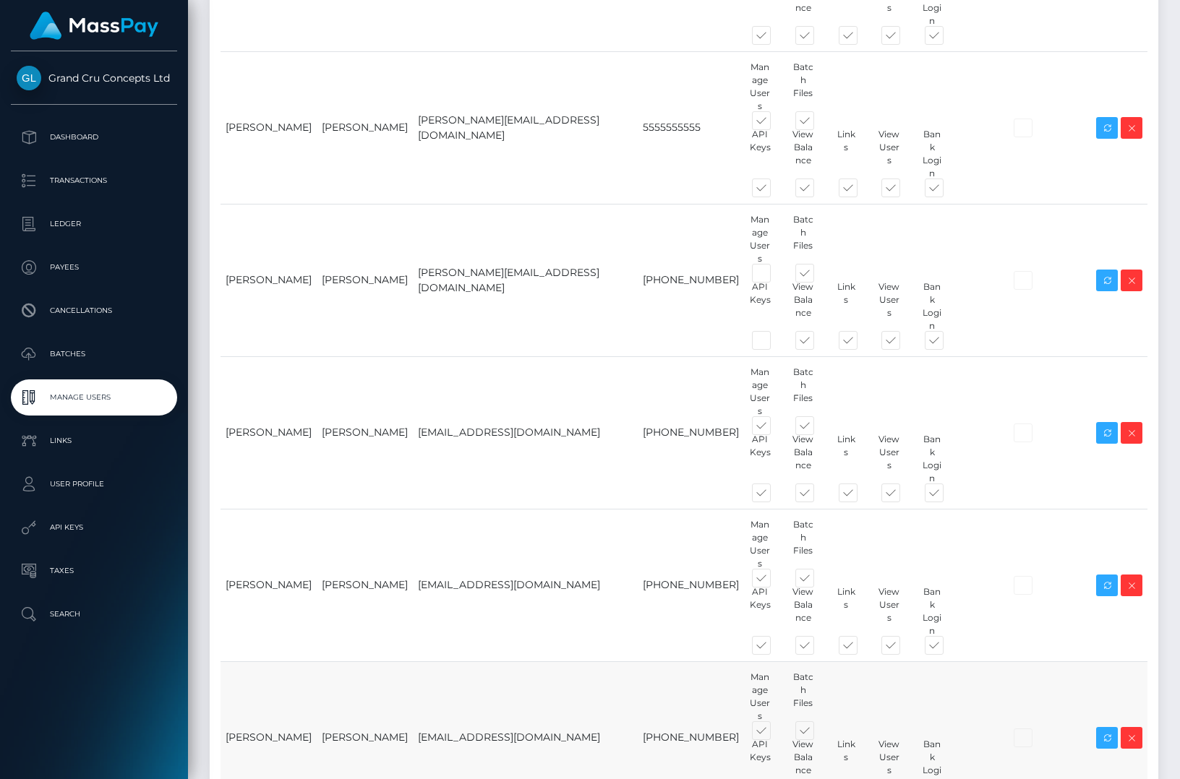
click at [774, 734] on span at bounding box center [774, 734] width 0 height 0
click at [774, 734] on input "checkbox" at bounding box center [778, 738] width 9 height 9
checkbox input "false"
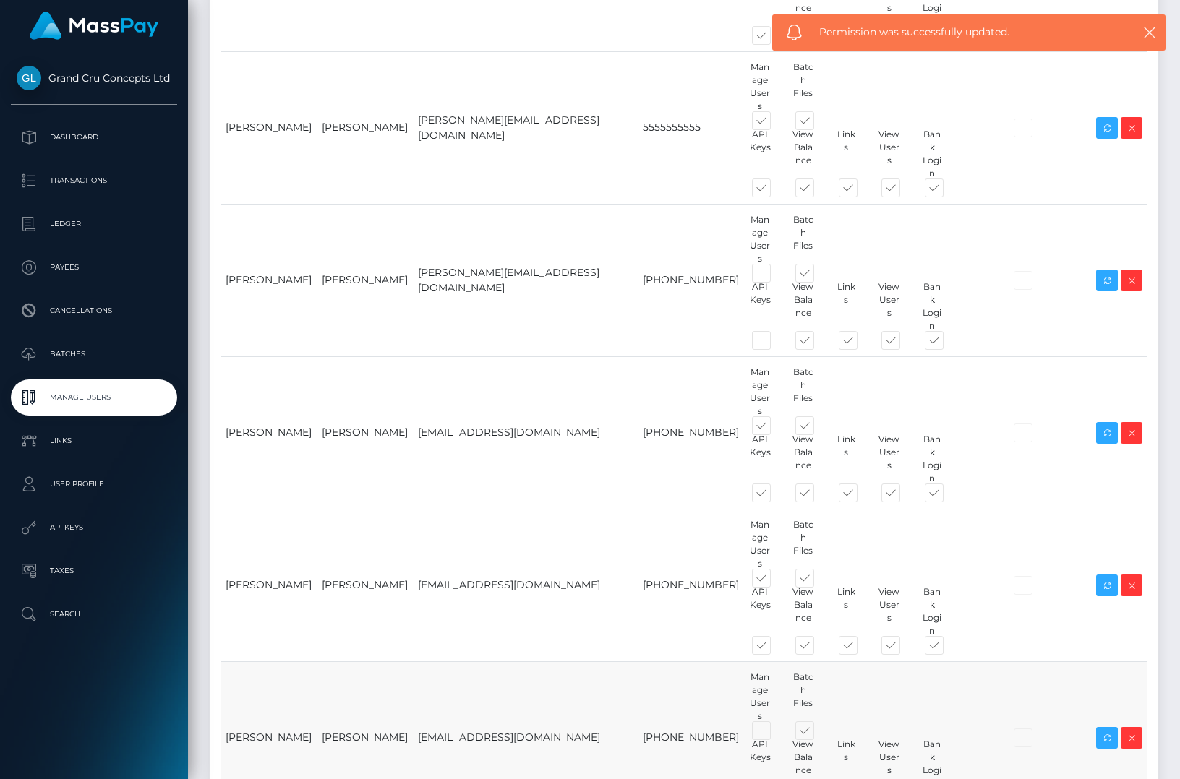
checkbox input "false"
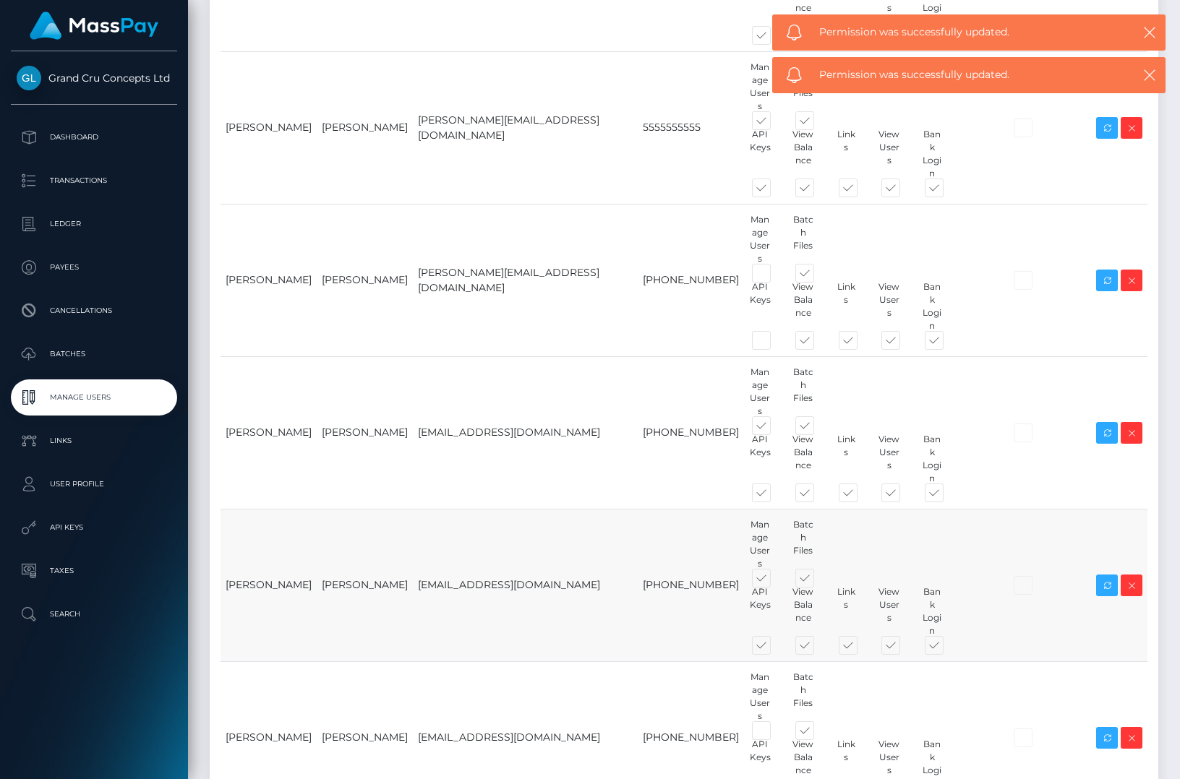
click at [774, 648] on span at bounding box center [774, 648] width 0 height 0
click at [774, 648] on input "checkbox" at bounding box center [778, 652] width 9 height 9
checkbox input "false"
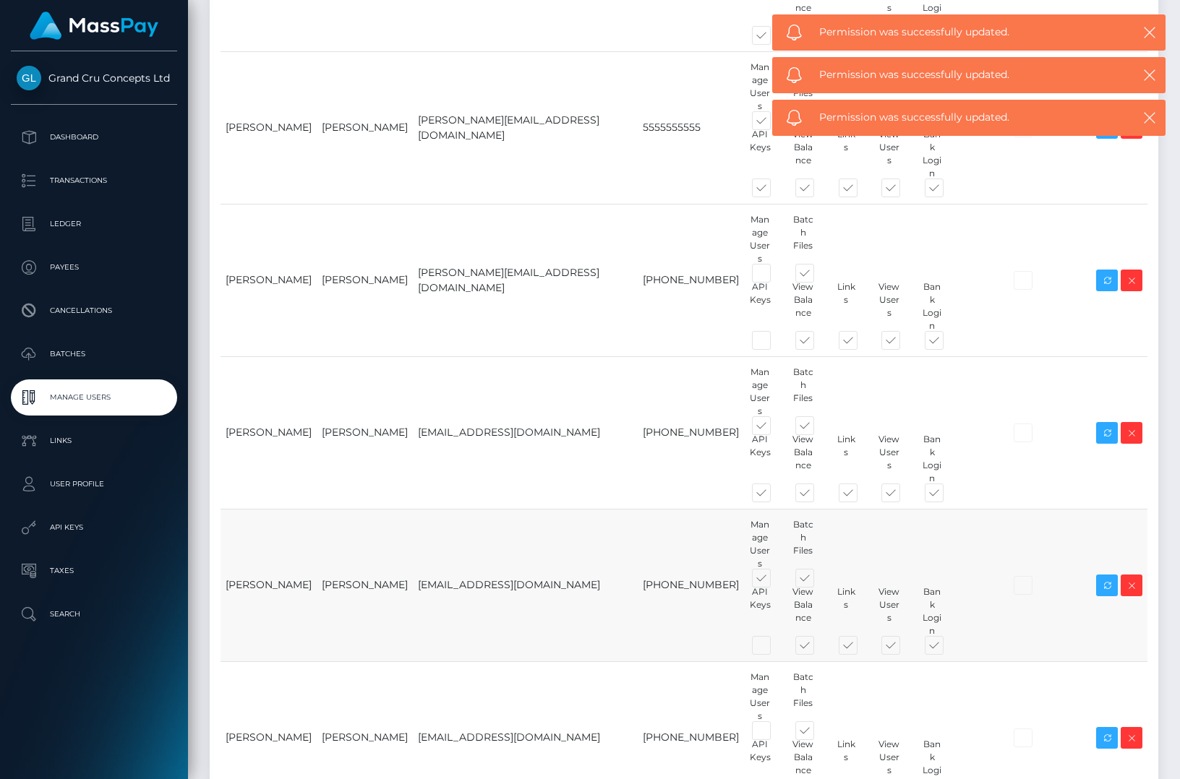
click at [774, 581] on span at bounding box center [774, 581] width 0 height 0
click at [774, 581] on input "checkbox" at bounding box center [778, 585] width 9 height 9
checkbox input "false"
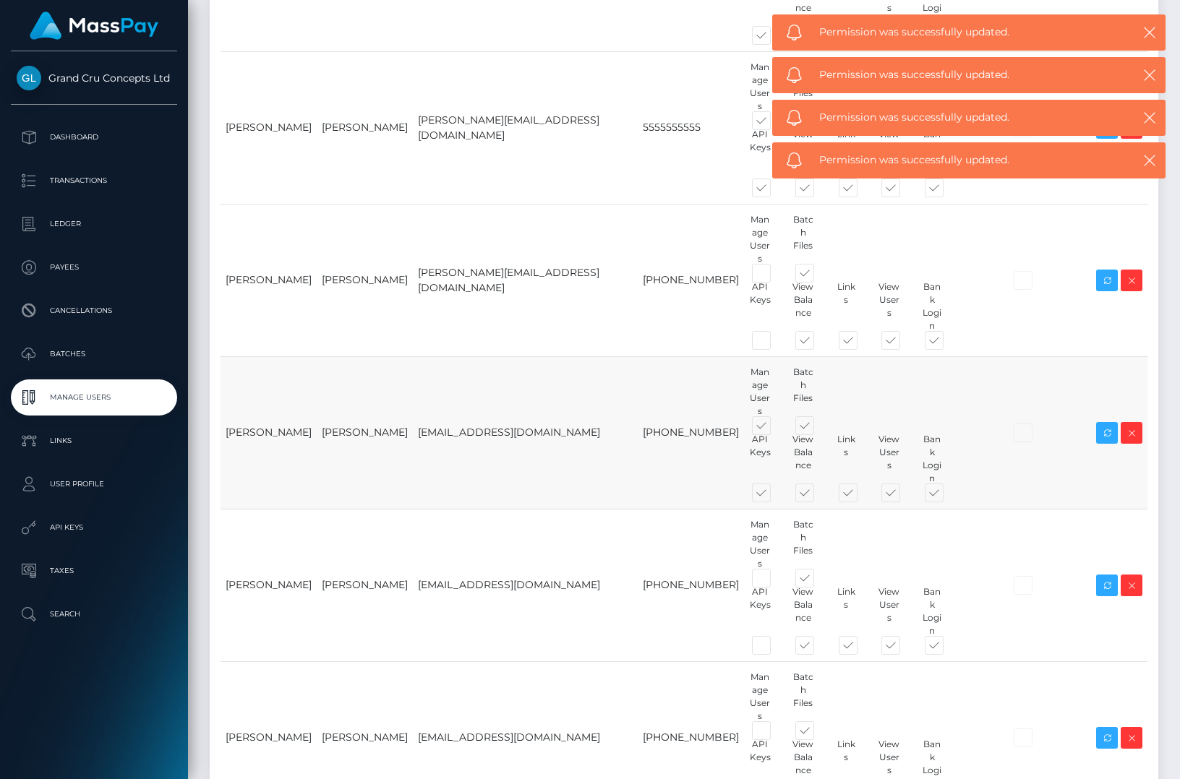
click at [774, 496] on span at bounding box center [774, 496] width 0 height 0
click at [774, 496] on input "checkbox" at bounding box center [778, 500] width 9 height 9
checkbox input "false"
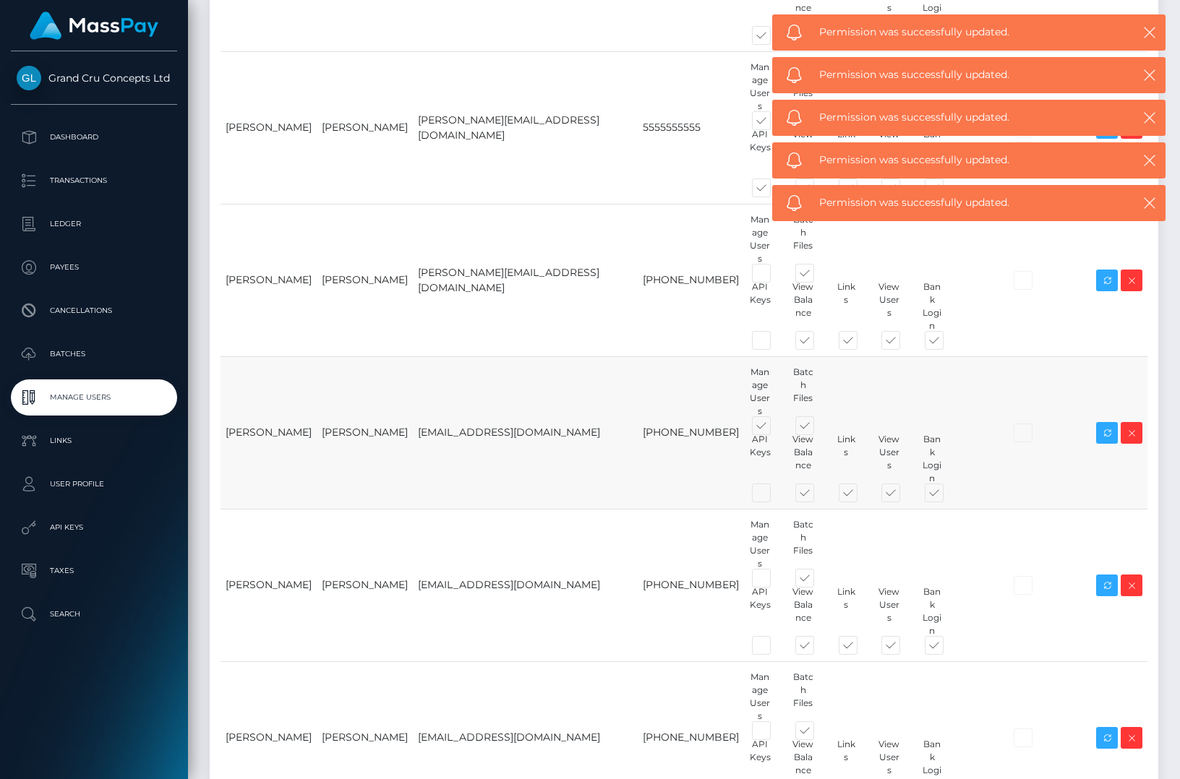
click at [774, 429] on span at bounding box center [774, 429] width 0 height 0
click at [774, 429] on input "checkbox" at bounding box center [778, 433] width 9 height 9
checkbox input "false"
